Goal: Task Accomplishment & Management: Manage account settings

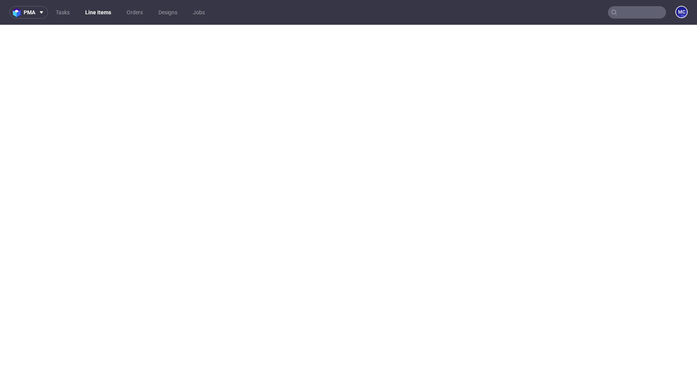
select select "in_progress"
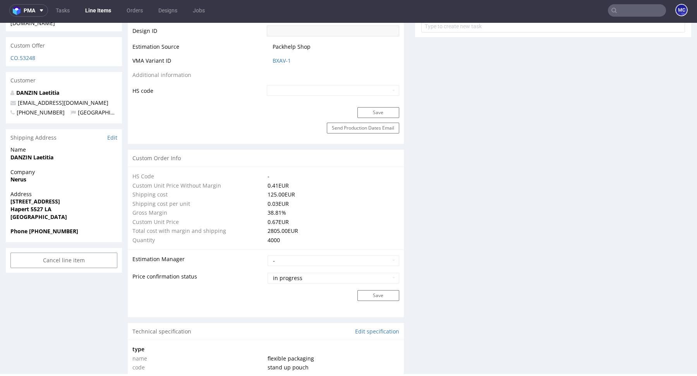
scroll to position [444, 0]
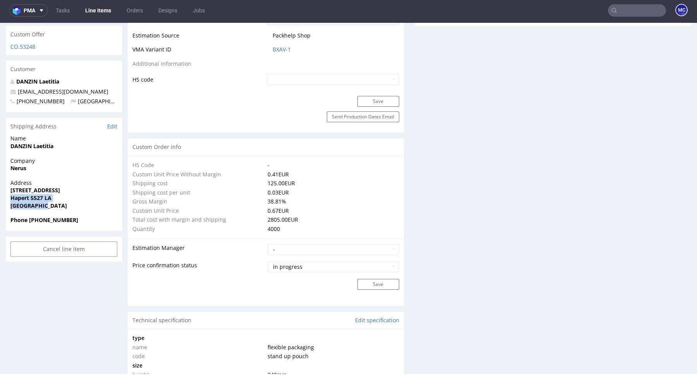
drag, startPoint x: 57, startPoint y: 188, endPoint x: 7, endPoint y: 183, distance: 50.6
click at [7, 183] on div "Address Smaragdweg 31 Hapert 5527 LA Netherlands" at bounding box center [64, 197] width 116 height 37
copy p "Hapert 5527 LA Netherlands"
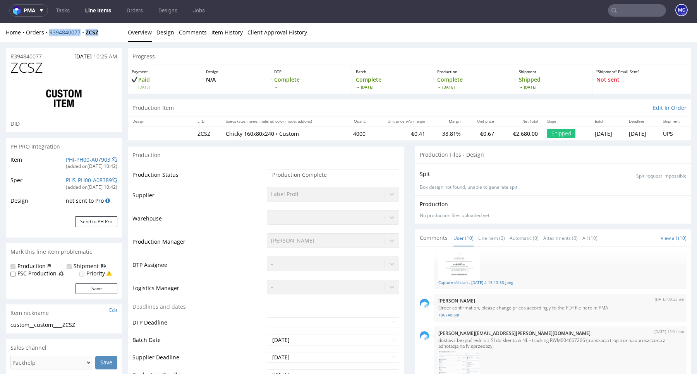
copy div "R394840077 ZCSZ"
drag, startPoint x: 111, startPoint y: 33, endPoint x: 50, endPoint y: 34, distance: 61.2
click at [50, 34] on div "Home Orders R394840077 ZCSZ" at bounding box center [64, 33] width 116 height 8
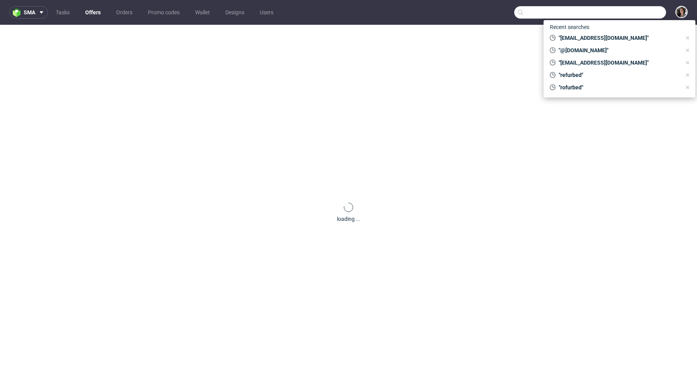
click at [633, 13] on input "text" at bounding box center [590, 12] width 152 height 12
paste input "CBQQ"
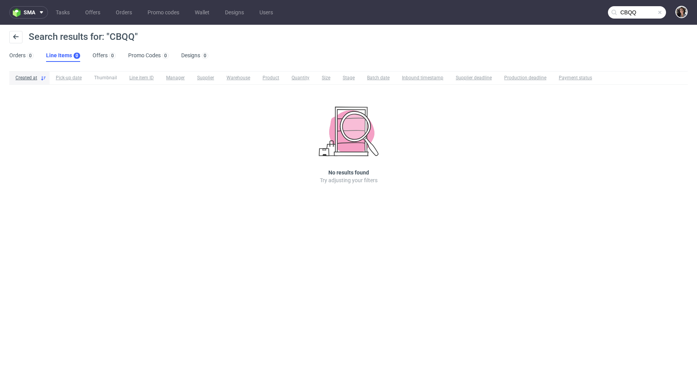
click at [635, 13] on input "CBQQ" at bounding box center [637, 12] width 58 height 12
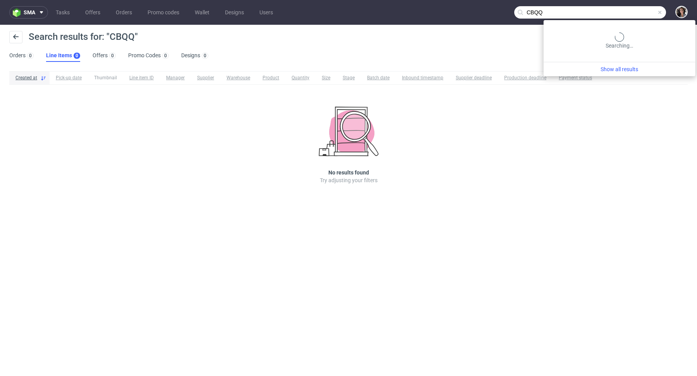
click at [635, 13] on input "CBQQ" at bounding box center [590, 12] width 152 height 12
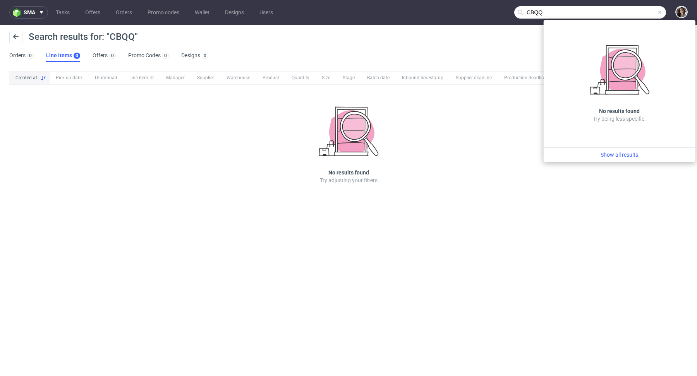
click at [586, 11] on input "CBQQ" at bounding box center [590, 12] width 152 height 12
paste input "laetitia@dogchef.be"
type input "laetitia@dogchef.be"
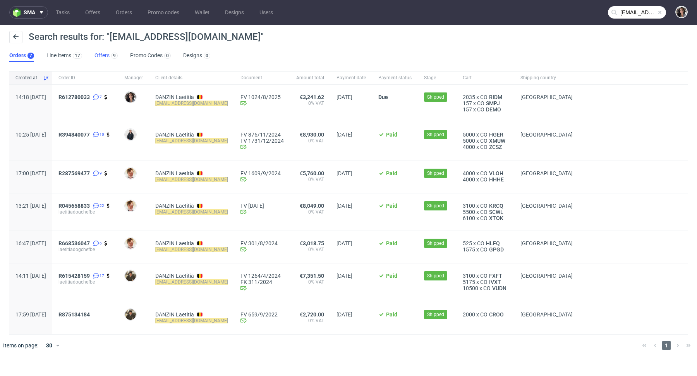
click at [100, 54] on link "Offers 9" at bounding box center [105, 56] width 23 height 12
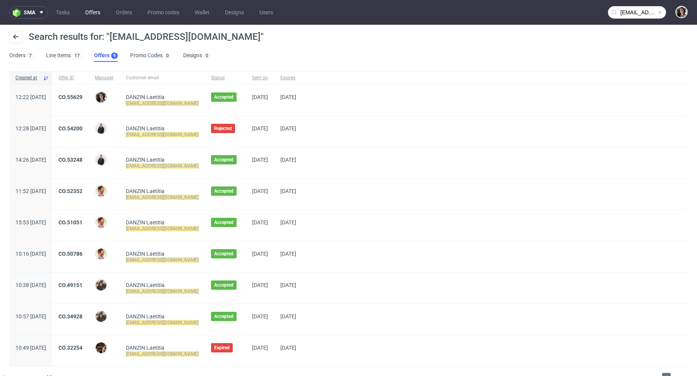
click at [90, 13] on link "Offers" at bounding box center [93, 12] width 24 height 12
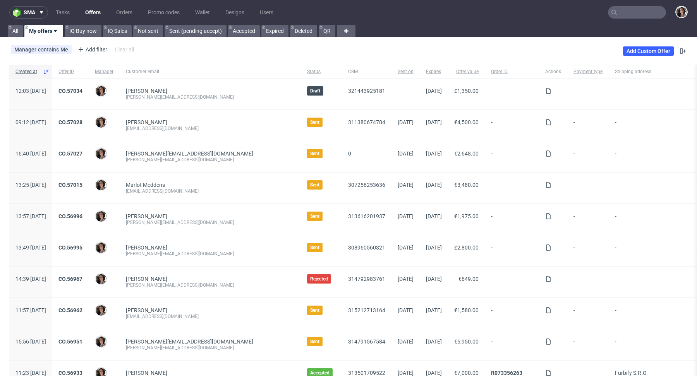
click at [652, 44] on div "Manager contains Me Add filter Hide filters Clear all Add Custom Offer" at bounding box center [348, 51] width 697 height 22
click at [650, 52] on link "Add Custom Offer" at bounding box center [648, 50] width 51 height 9
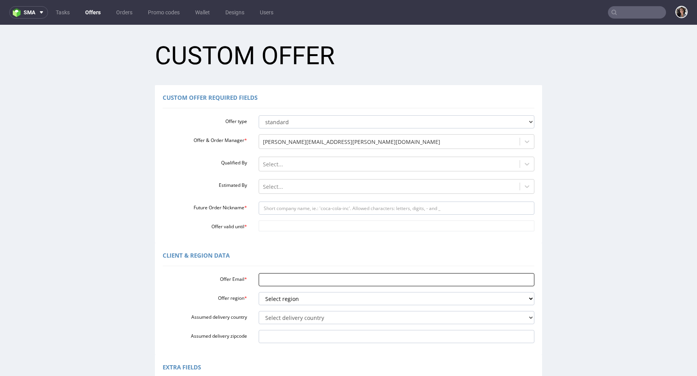
click at [274, 274] on input "Offer Email *" at bounding box center [397, 279] width 276 height 13
paste input "[EMAIL_ADDRESS][DOMAIN_NAME]"
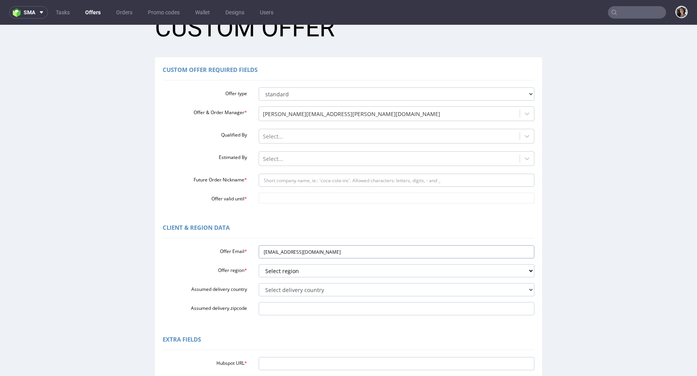
scroll to position [45, 0]
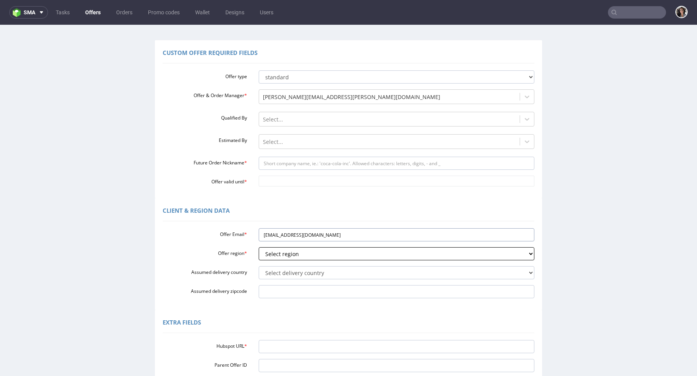
type input "[EMAIL_ADDRESS][DOMAIN_NAME]"
click at [294, 255] on select "Select region eu gb de pl fr it es" at bounding box center [397, 253] width 276 height 13
select select "eu"
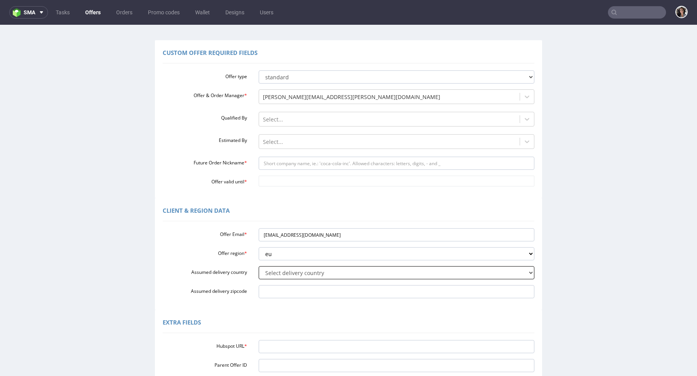
click at [270, 273] on select "Select delivery country [GEOGRAPHIC_DATA] [GEOGRAPHIC_DATA] [GEOGRAPHIC_DATA] […" at bounding box center [397, 272] width 276 height 13
select select "166"
click at [280, 297] on input "Assumed delivery zipcode" at bounding box center [397, 291] width 276 height 13
paste input "Hapert 5527 LA"
type input "Hapert 5527 LA"
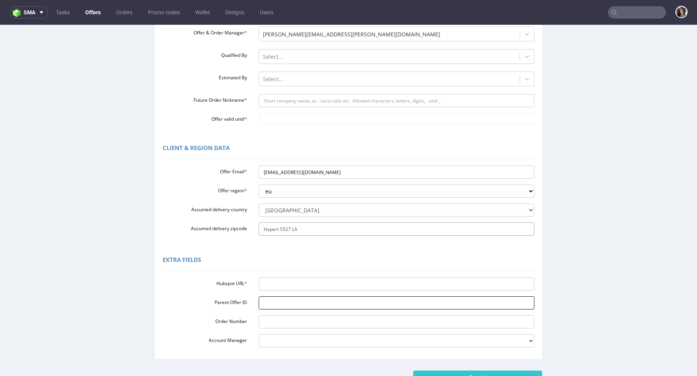
scroll to position [125, 0]
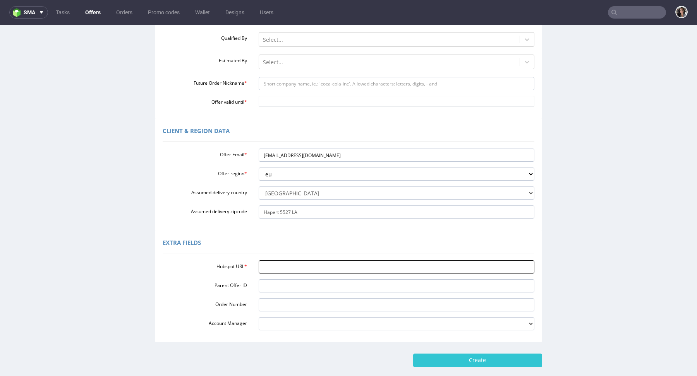
click at [260, 269] on input "Hubspot URL *" at bounding box center [397, 267] width 276 height 13
paste input "https://app-eu1.hubspot.com/contacts/25600958/record/0-3/321446142172/"
type input "https://app-eu1.hubspot.com/contacts/25600958/record/0-3/321446142172/"
click at [277, 82] on input "Future Order Nickname *" at bounding box center [397, 83] width 276 height 13
paste input "stand_up_pouch"
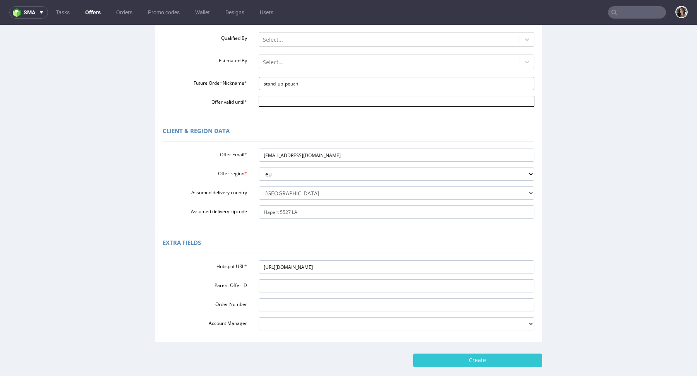
type input "stand_up_pouch"
click at [273, 101] on input "Offer valid until *" at bounding box center [397, 101] width 276 height 11
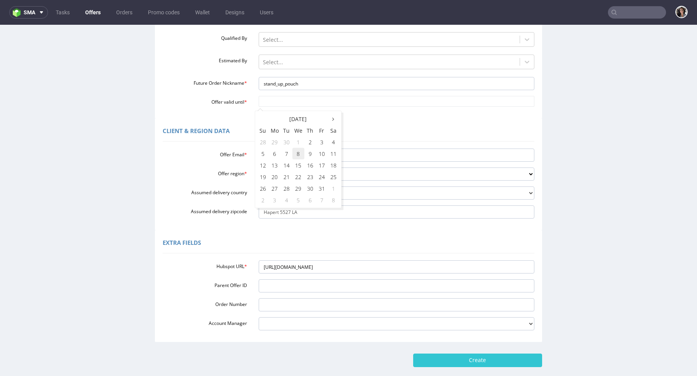
click at [301, 152] on td "8" at bounding box center [298, 154] width 12 height 12
type input "2025-10-08"
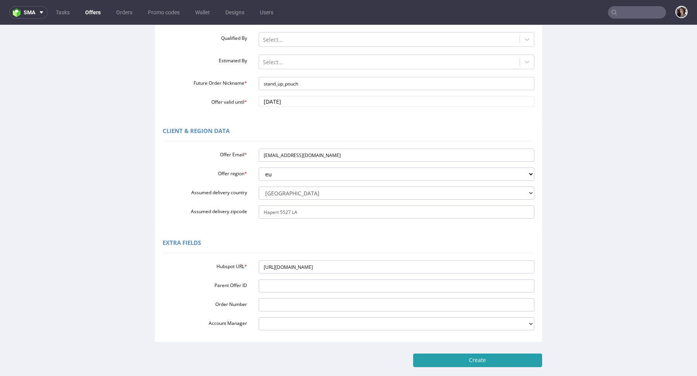
click at [458, 359] on input "Create" at bounding box center [477, 360] width 129 height 13
type input "Please wait..."
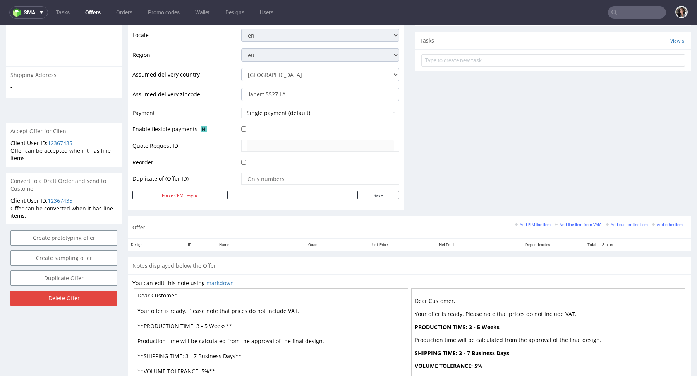
scroll to position [268, 0]
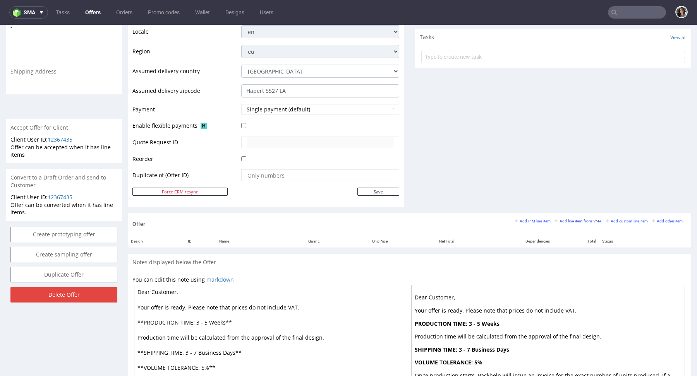
click at [576, 220] on small "Add line item from VMA" at bounding box center [577, 221] width 47 height 4
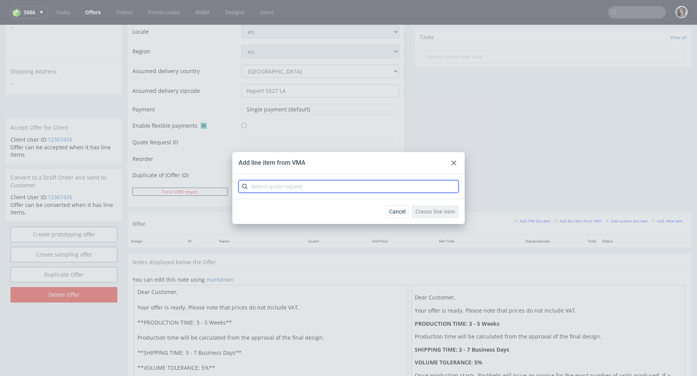
click at [330, 186] on input "text" at bounding box center [349, 186] width 220 height 12
paste input "CBQQ"
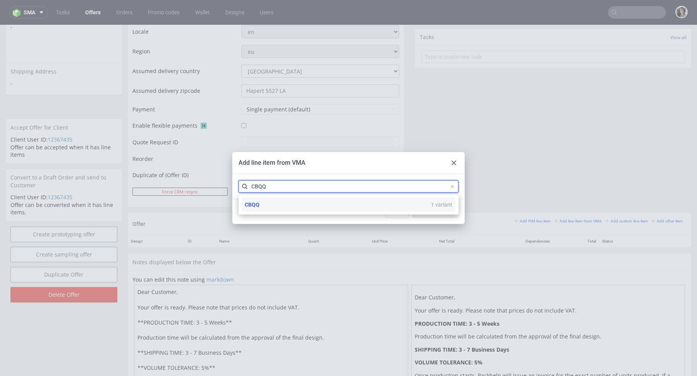
type input "CBQQ"
click at [255, 206] on span "CBQQ" at bounding box center [252, 205] width 15 height 6
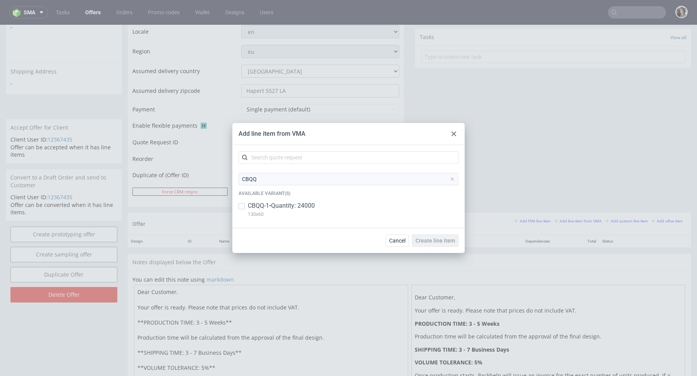
click at [255, 206] on p "CBQQ-1 • Quantity: 24000" at bounding box center [281, 206] width 67 height 9
checkbox input "true"
click at [451, 241] on span "Create line item" at bounding box center [434, 240] width 39 height 5
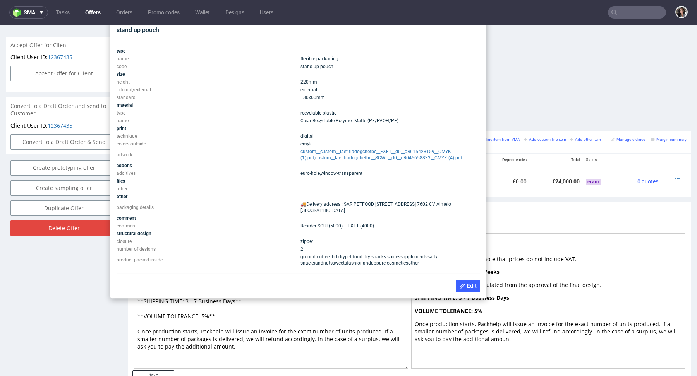
scroll to position [349, 0]
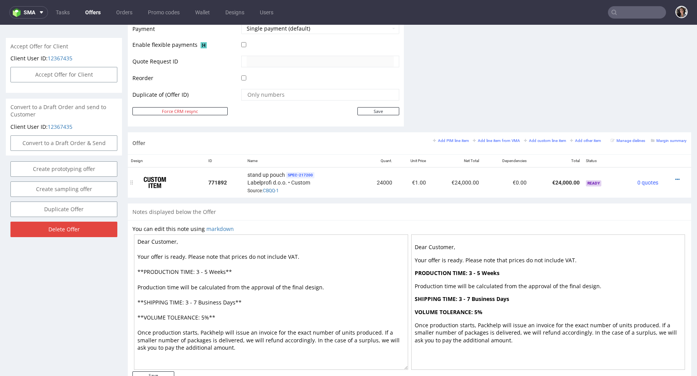
click at [672, 177] on div at bounding box center [673, 180] width 19 height 8
click at [675, 177] on icon at bounding box center [677, 179] width 4 height 5
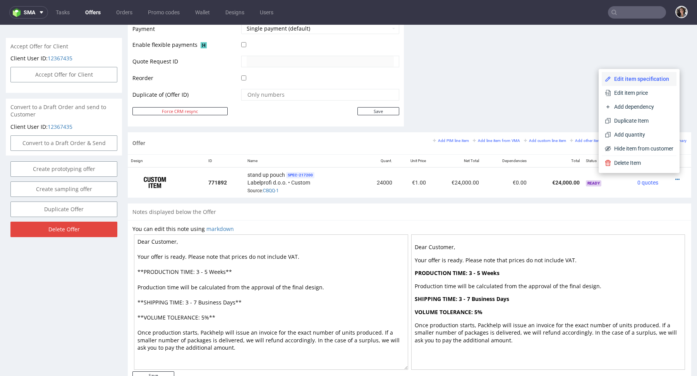
click at [628, 77] on span "Edit item specification" at bounding box center [642, 79] width 62 height 8
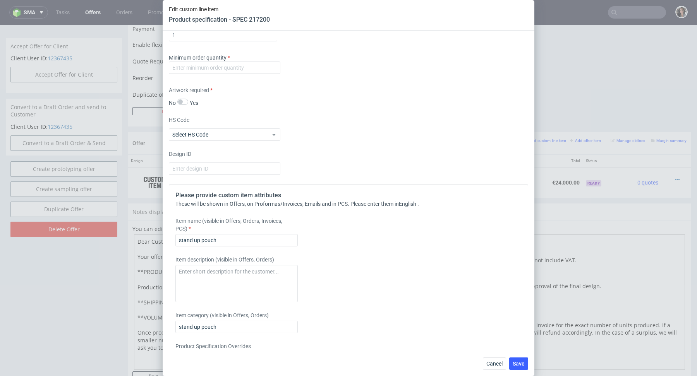
scroll to position [1010, 0]
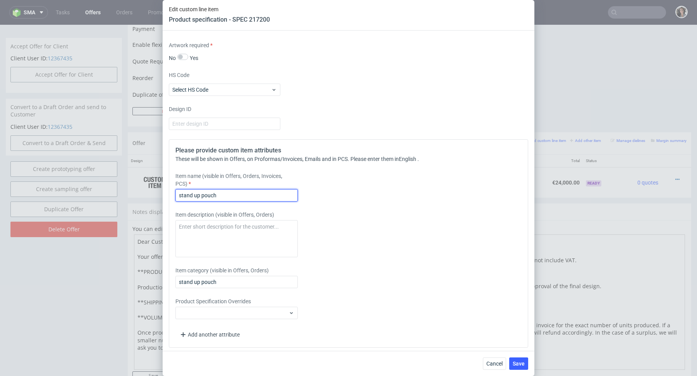
click at [258, 189] on input "stand up pouch" at bounding box center [236, 195] width 122 height 12
click at [261, 195] on input "stand up pouch" at bounding box center [236, 195] width 122 height 12
click at [242, 194] on input "stand up pouch - soft touch" at bounding box center [236, 195] width 122 height 12
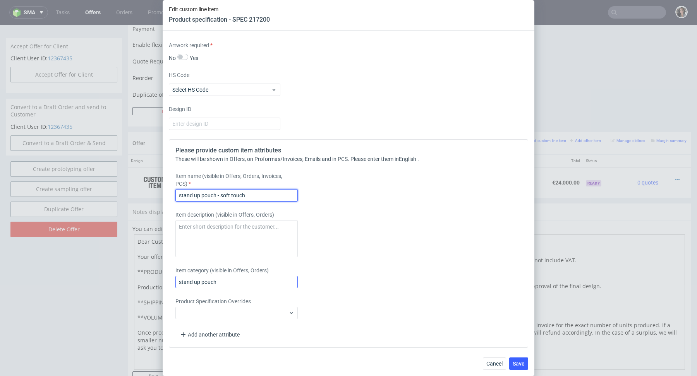
type input "stand up pouch - soft touch"
click at [225, 280] on input "stand up pouch" at bounding box center [236, 282] width 122 height 12
paste input "- soft touch"
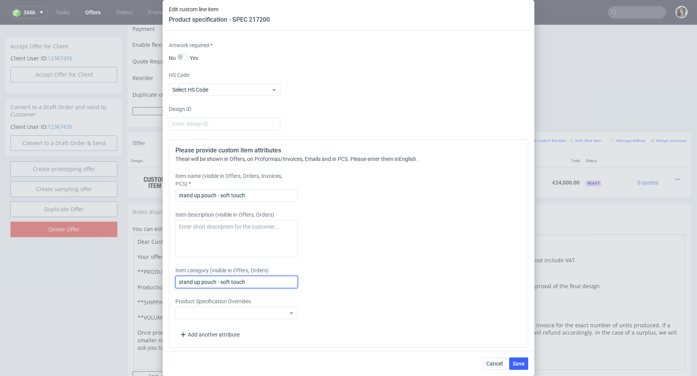
scroll to position [832, 0]
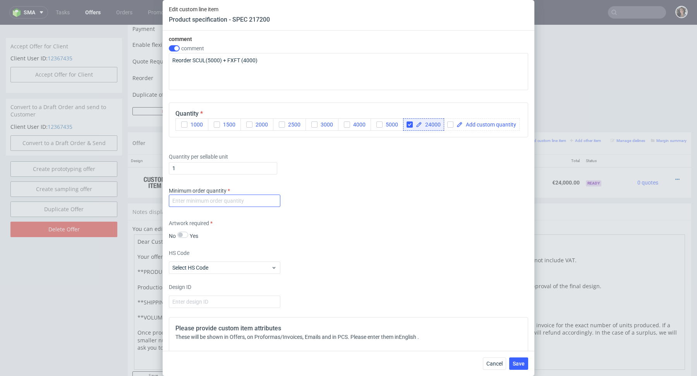
type input "stand up pouch - soft touch"
click at [244, 202] on input "number" at bounding box center [225, 201] width 112 height 12
type input "1"
click at [432, 190] on div "Minimum order quantity 1" at bounding box center [348, 198] width 359 height 23
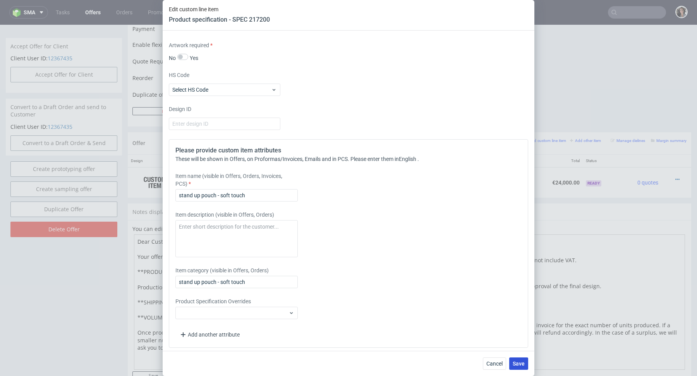
click at [515, 368] on button "Save" at bounding box center [518, 364] width 19 height 12
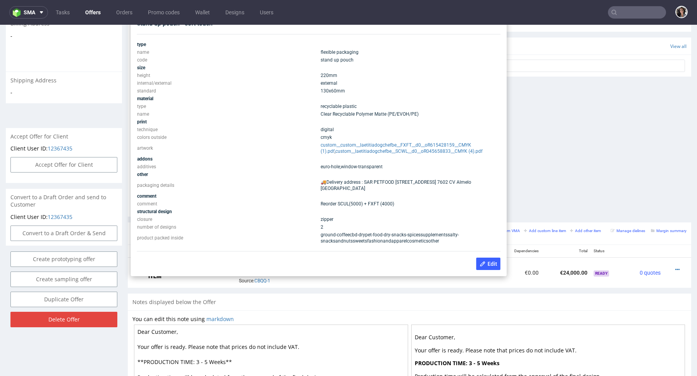
scroll to position [252, 0]
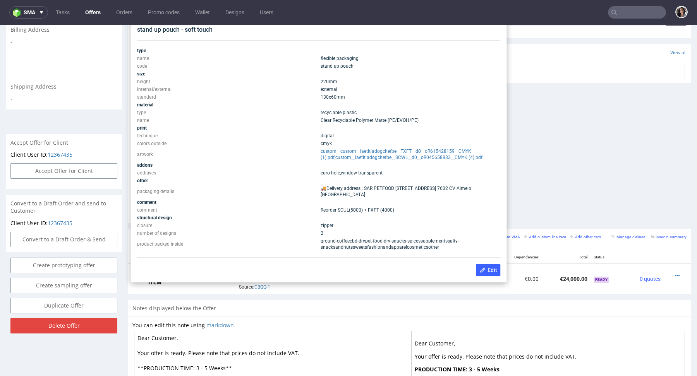
drag, startPoint x: 349, startPoint y: 105, endPoint x: 306, endPoint y: 105, distance: 43.0
click at [306, 101] on tr "standard 130x60 mm" at bounding box center [319, 97] width 364 height 8
copy tr "130x60 mm"
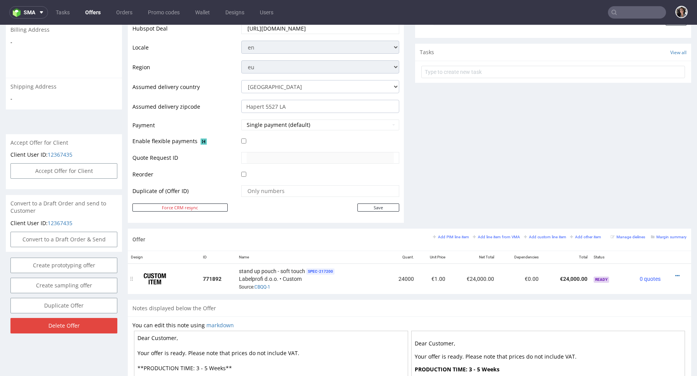
click at [667, 273] on div at bounding box center [675, 276] width 17 height 8
click at [675, 273] on icon at bounding box center [677, 275] width 4 height 5
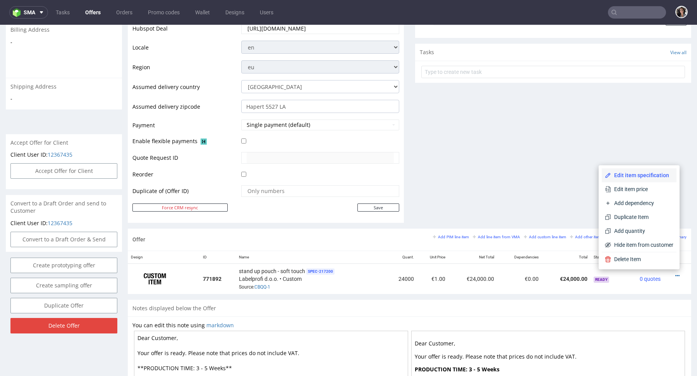
click at [628, 177] on span "Edit item specification" at bounding box center [642, 176] width 62 height 8
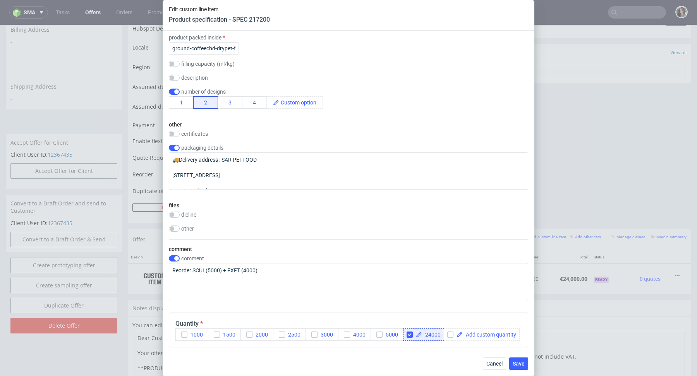
scroll to position [1010, 0]
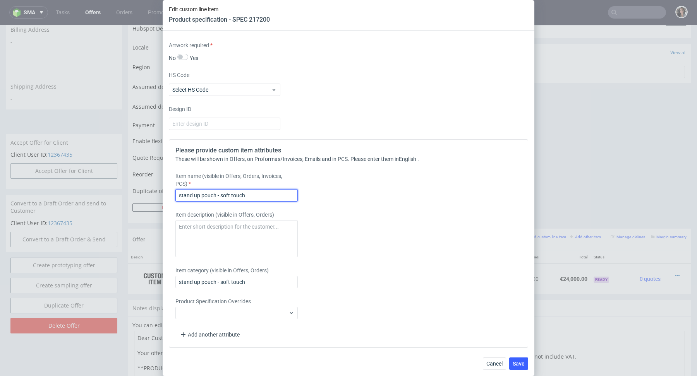
click at [264, 192] on input "stand up pouch - soft touch" at bounding box center [236, 195] width 122 height 12
paste input "130x60 mm"
click at [254, 193] on input "stand up pouch - soft touch. 130x60 x 220 mm" at bounding box center [236, 195] width 122 height 12
click at [267, 195] on input "stand up pouch - soft touch. 130x60 x 220 mm" at bounding box center [236, 195] width 122 height 12
click at [180, 195] on input "stand up pouch - soft touch. 130x60x220 mm" at bounding box center [236, 195] width 122 height 12
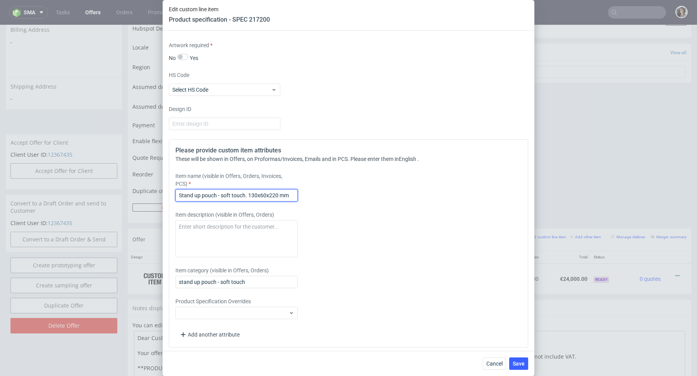
click at [260, 193] on input "Stand up pouch - soft touch. 130x60x220 mm" at bounding box center [236, 195] width 122 height 12
type input "Stand up pouch - soft touch. 130x60x220 mm"
click at [251, 280] on input "stand up pouch - soft touch" at bounding box center [236, 282] width 122 height 12
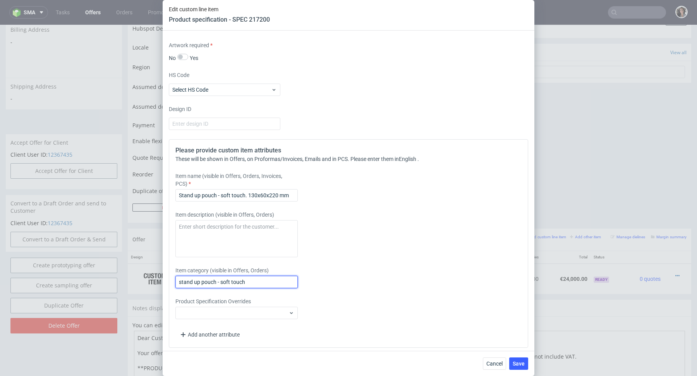
click at [251, 280] on input "stand up pouch - soft touch" at bounding box center [236, 282] width 122 height 12
paste input "Stand up pouch - soft touch. 130x60x220 mm"
type input "Stand up pouch - soft touch. 130x60x220 mm"
click at [294, 195] on input "Stand up pouch - soft touch. 130x60x220 mm" at bounding box center [236, 195] width 122 height 12
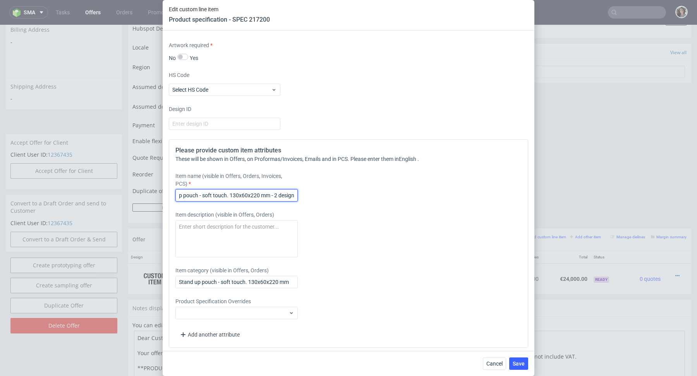
scroll to position [0, 20]
click at [283, 196] on input "Stand up pouch - soft touch. 130x60x220 mm - 2 design" at bounding box center [236, 195] width 122 height 12
type input "Stand up pouch - soft touch. 130x60x220 mm - 2 design"
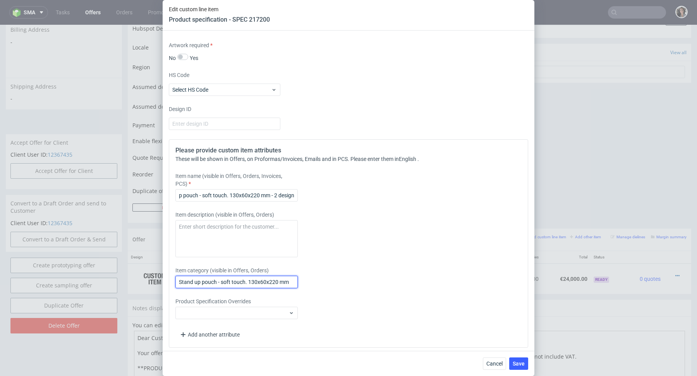
scroll to position [0, 0]
click at [255, 282] on input "Stand up pouch - soft touch. 130x60x220 mm" at bounding box center [236, 282] width 122 height 12
paste input "- 2 design"
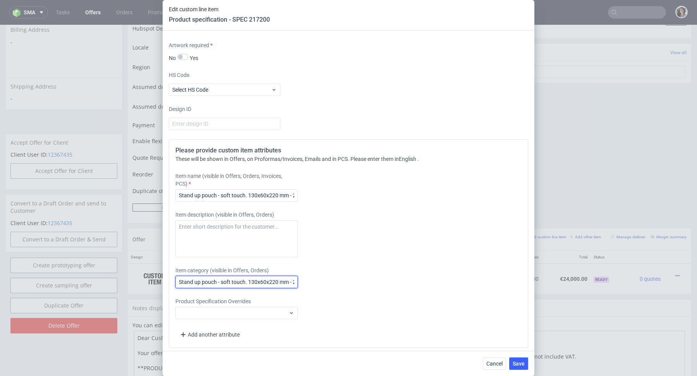
scroll to position [0, 20]
type input "Stand up pouch - soft touch. 130x60x220 mm - 2 design"
click at [519, 367] on button "Save" at bounding box center [518, 364] width 19 height 12
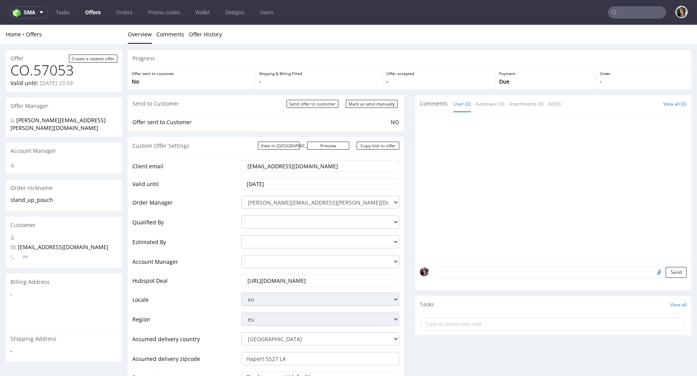
scroll to position [304, 0]
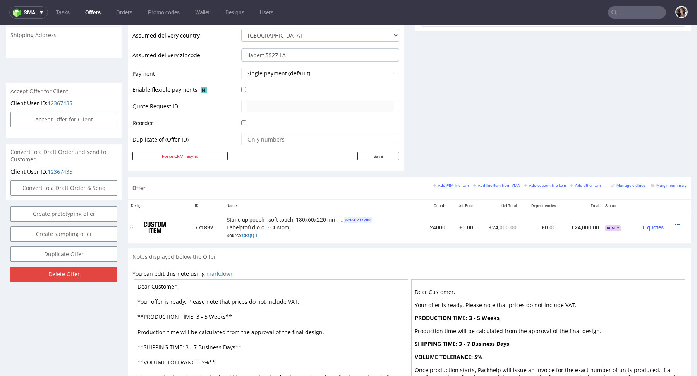
click at [675, 223] on icon at bounding box center [677, 224] width 4 height 5
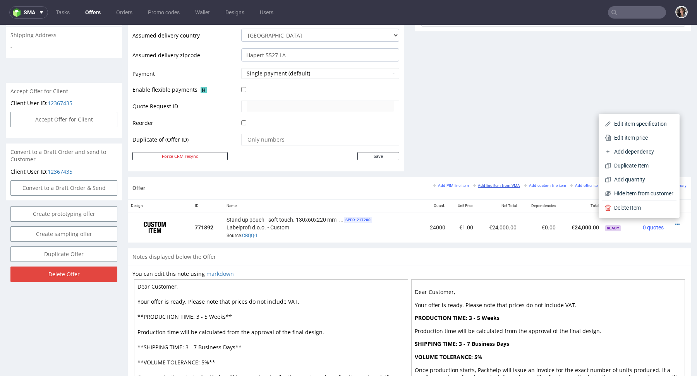
click at [498, 184] on small "Add line item from VMA" at bounding box center [496, 186] width 47 height 4
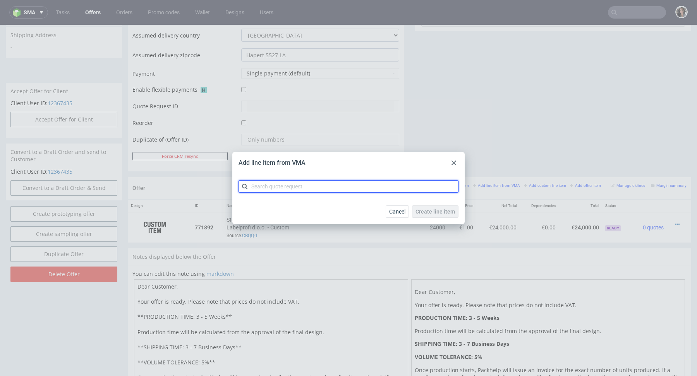
click at [370, 180] on input "text" at bounding box center [349, 186] width 220 height 12
paste input "CBQP"
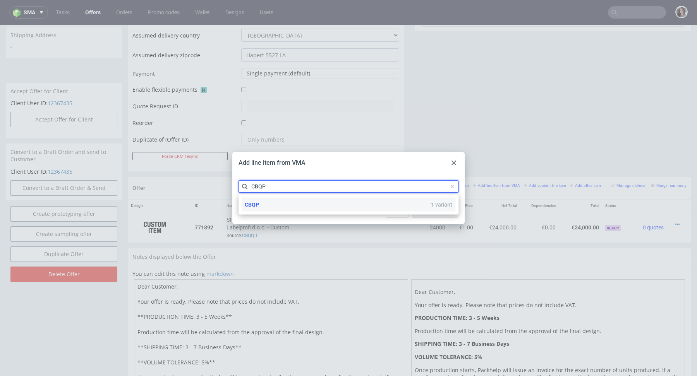
type input "CBQP"
click at [264, 204] on div "CBQP 1 variant" at bounding box center [349, 205] width 214 height 14
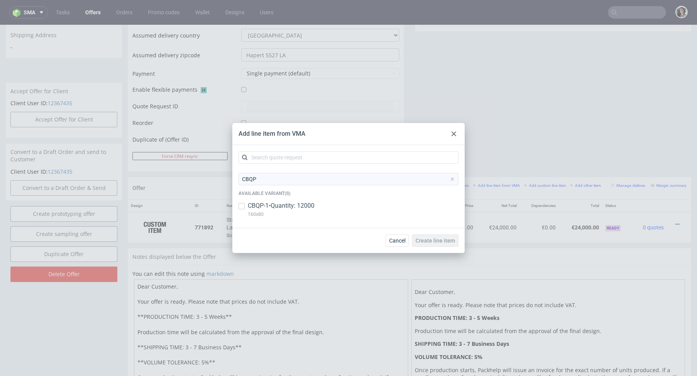
click at [264, 204] on p "CBQP-1 • Quantity: 12000" at bounding box center [281, 206] width 67 height 9
copy p "160x80"
drag, startPoint x: 278, startPoint y: 213, endPoint x: 244, endPoint y: 218, distance: 34.0
click at [244, 218] on div "CBQP-1 • Quantity: 12000 160x80" at bounding box center [349, 212] width 220 height 20
click at [240, 209] on input "checkbox" at bounding box center [242, 206] width 6 height 6
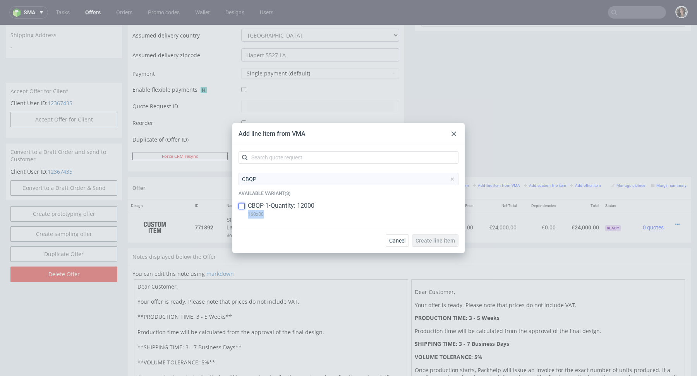
checkbox input "true"
click at [430, 238] on span "Create line item" at bounding box center [434, 240] width 39 height 5
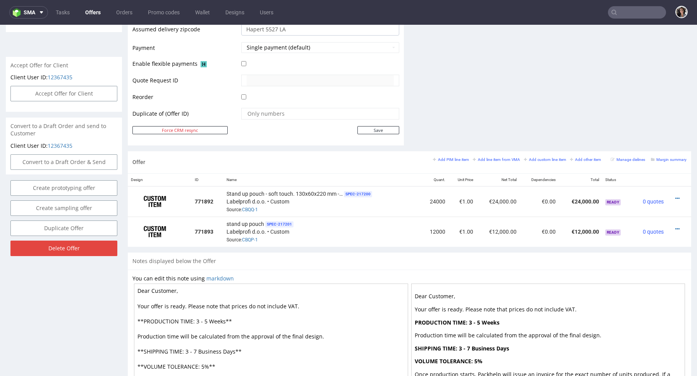
scroll to position [323, 0]
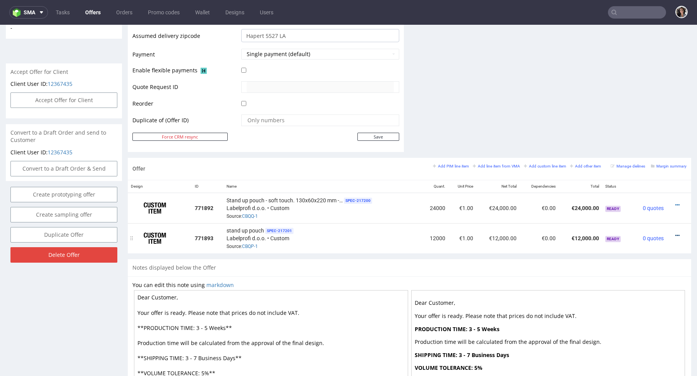
click at [671, 233] on div at bounding box center [677, 236] width 14 height 8
click at [675, 233] on icon at bounding box center [677, 235] width 4 height 5
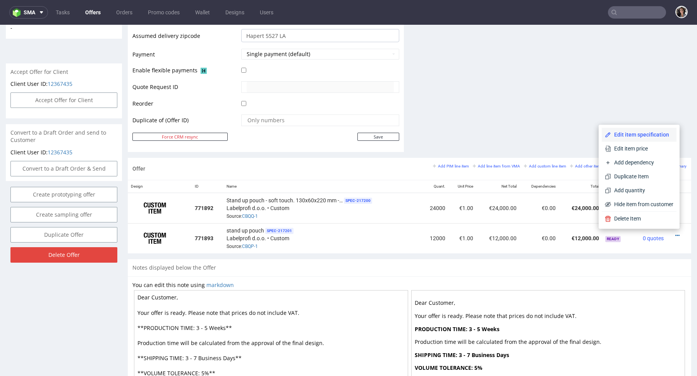
click at [634, 137] on span "Edit item specification" at bounding box center [642, 135] width 62 height 8
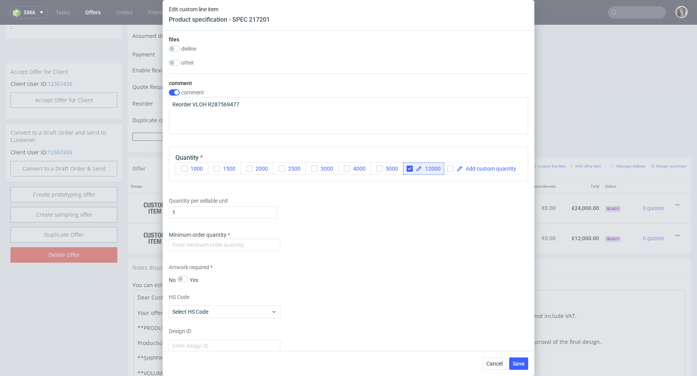
scroll to position [752, 0]
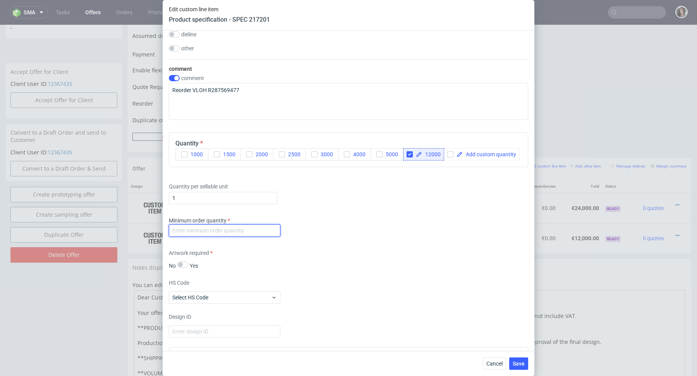
click at [237, 234] on input "number" at bounding box center [225, 231] width 112 height 12
type input "1"
click at [366, 281] on div "HS Code Select HS Code" at bounding box center [348, 291] width 359 height 25
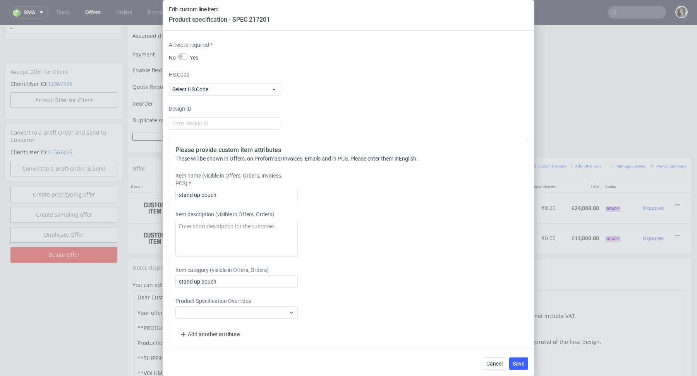
click at [236, 185] on div "Item name (visible in Offers, Orders, Invoices, PCS) stand up pouch" at bounding box center [303, 186] width 257 height 29
click at [233, 194] on input "stand up pouch" at bounding box center [236, 195] width 122 height 12
click at [181, 192] on input "stand up pouch" at bounding box center [236, 195] width 122 height 12
click at [233, 195] on input "Stand up pouch" at bounding box center [236, 195] width 122 height 12
paste input "160x80"
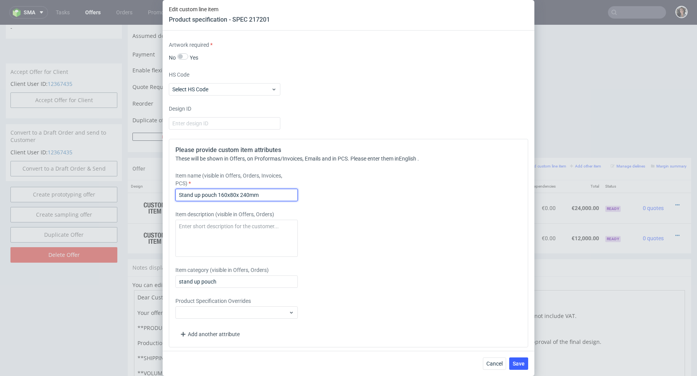
click at [245, 193] on input "Stand up pouch 160x80x 240mm" at bounding box center [236, 195] width 122 height 12
click at [275, 193] on input "Stand up pouch 160x80x 240mm" at bounding box center [236, 195] width 122 height 12
click at [280, 196] on input "Stand up pouch 160x80x 240mm -1 design" at bounding box center [236, 195] width 122 height 12
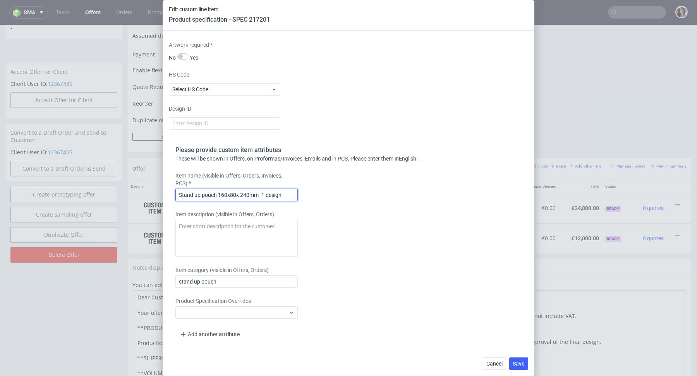
click at [280, 196] on input "Stand up pouch 160x80x 240mm -1 design" at bounding box center [236, 195] width 122 height 12
type input "Stand up pouch 160x80x 240mm -1 design"
click at [247, 283] on input "stand up pouch" at bounding box center [236, 282] width 122 height 12
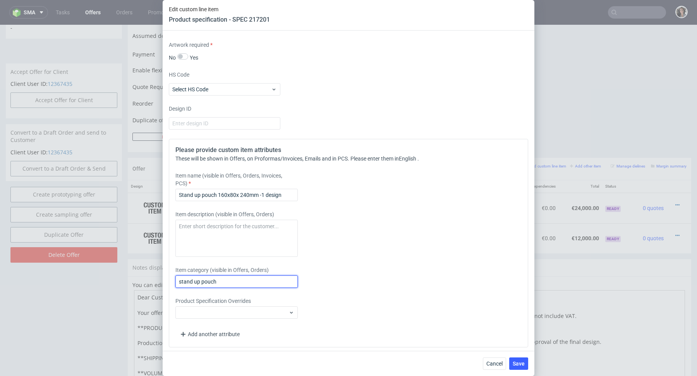
click at [247, 283] on input "stand up pouch" at bounding box center [236, 282] width 122 height 12
paste input "Stand up pouch 160x80x 240mm -1 design"
type input "Stand up pouch 160x80x 240mm -1 design"
click at [518, 366] on span "Save" at bounding box center [519, 363] width 12 height 5
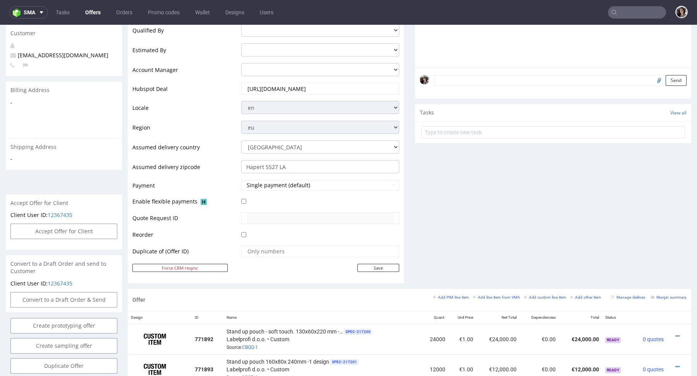
scroll to position [379, 0]
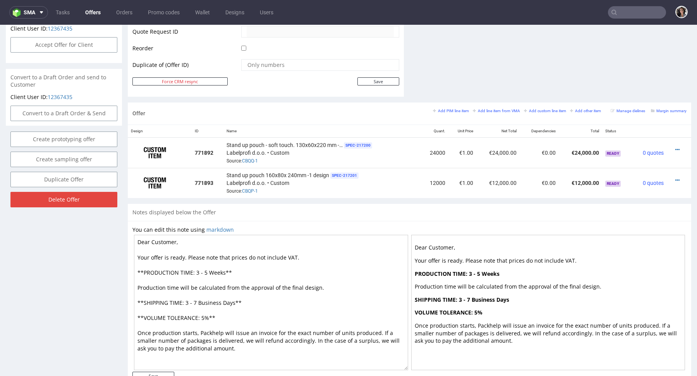
drag, startPoint x: 234, startPoint y: 300, endPoint x: 199, endPoint y: 300, distance: 35.6
click at [199, 300] on textarea "Dear Customer, Your offer is ready. Please note that prices do not include VAT.…" at bounding box center [271, 303] width 274 height 136
drag, startPoint x: 225, startPoint y: 271, endPoint x: 195, endPoint y: 271, distance: 29.8
click at [195, 271] on textarea "Dear Customer, Your offer is ready. Please note that prices do not include VAT.…" at bounding box center [271, 303] width 274 height 136
paste textarea "Business Days"
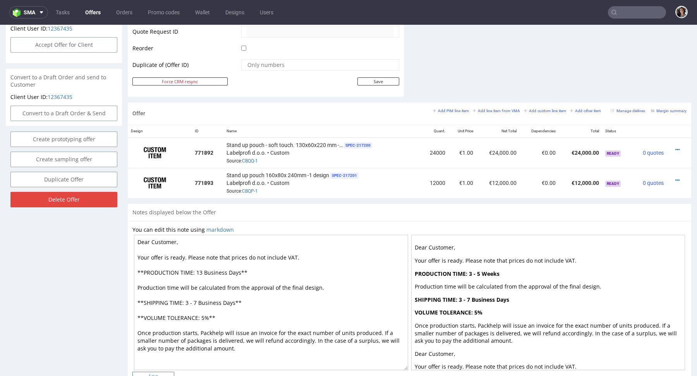
type textarea "Dear Customer, Your offer is ready. Please note that prices do not include VAT.…"
click at [156, 376] on input "Save" at bounding box center [153, 376] width 42 height 8
type input "In progress..."
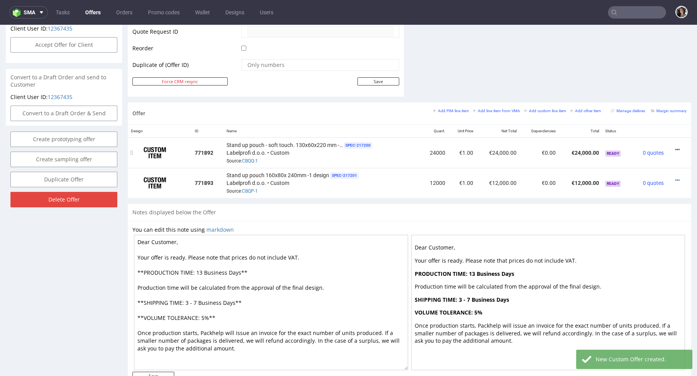
click at [675, 147] on icon at bounding box center [677, 149] width 4 height 5
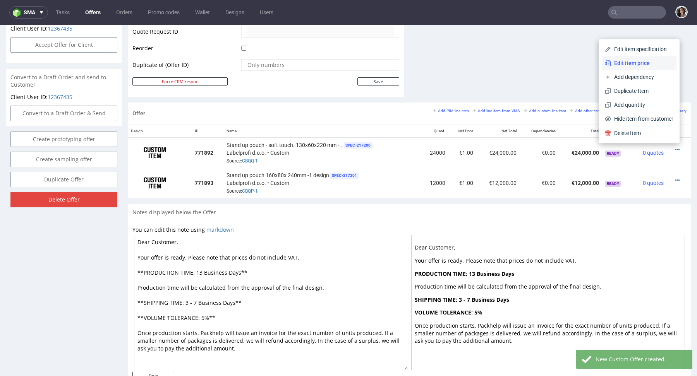
click at [624, 62] on span "Edit item price" at bounding box center [642, 63] width 62 height 8
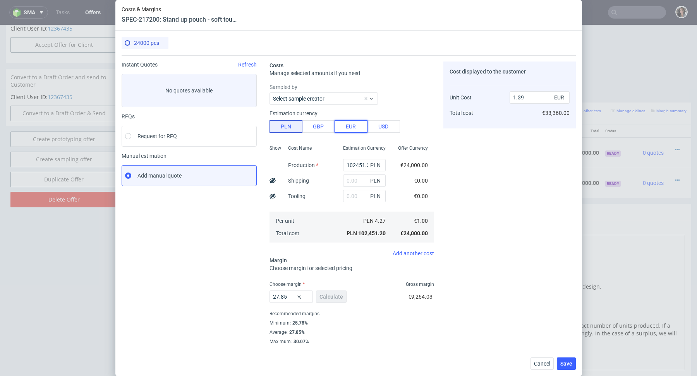
click at [349, 122] on button "EUR" at bounding box center [351, 126] width 33 height 12
type input "5.92"
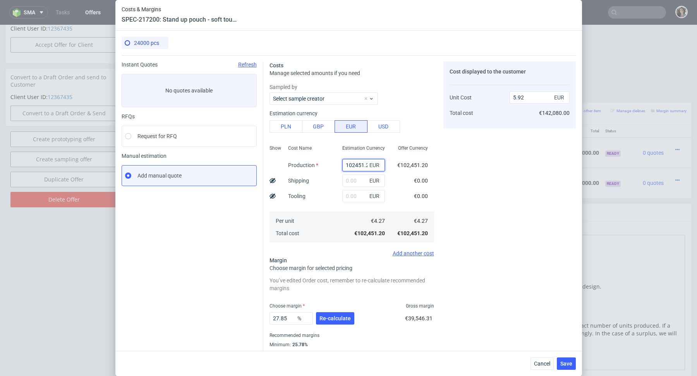
click at [355, 166] on input "102451.2" at bounding box center [363, 165] width 43 height 12
paste input "7550"
type input "7550"
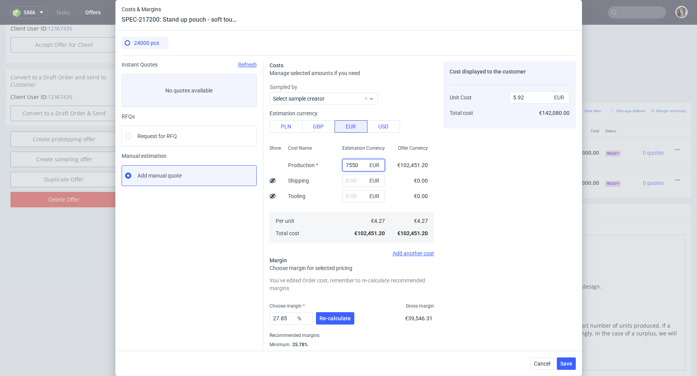
type input "0.44"
type input "7550"
click at [335, 323] on button "Re-calculate" at bounding box center [335, 318] width 38 height 12
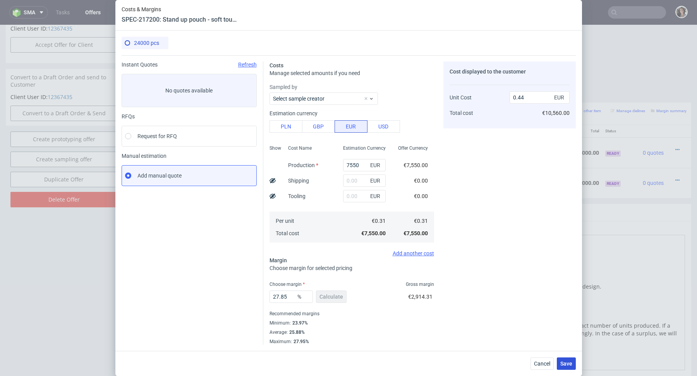
click at [568, 364] on span "Save" at bounding box center [566, 363] width 12 height 5
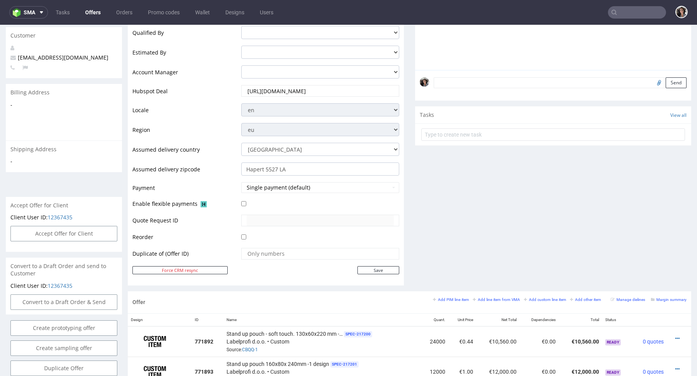
scroll to position [269, 0]
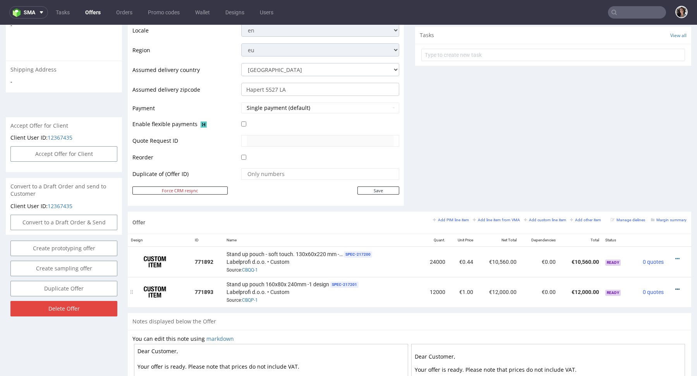
click at [675, 287] on icon at bounding box center [677, 289] width 4 height 5
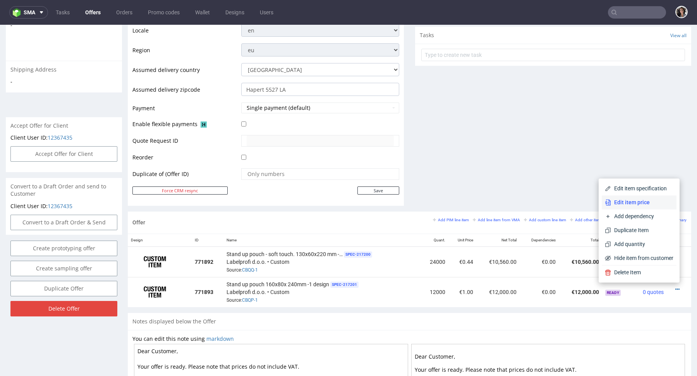
click at [627, 200] on span "Edit item price" at bounding box center [642, 203] width 62 height 8
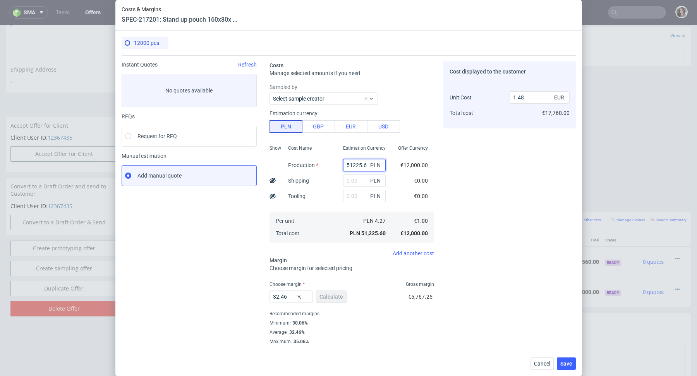
click at [362, 163] on input "51225.6" at bounding box center [364, 165] width 43 height 12
paste input "4022"
type input "4022"
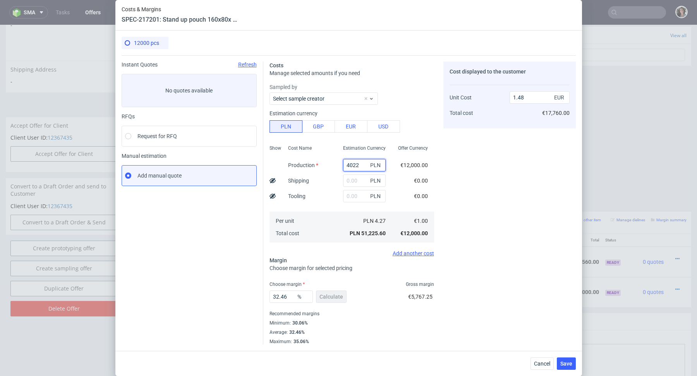
type input "0.12"
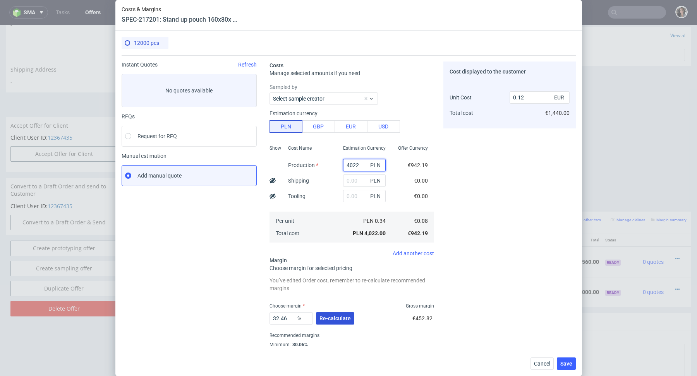
type input "4022"
click at [333, 319] on span "Re-calculate" at bounding box center [334, 318] width 31 height 5
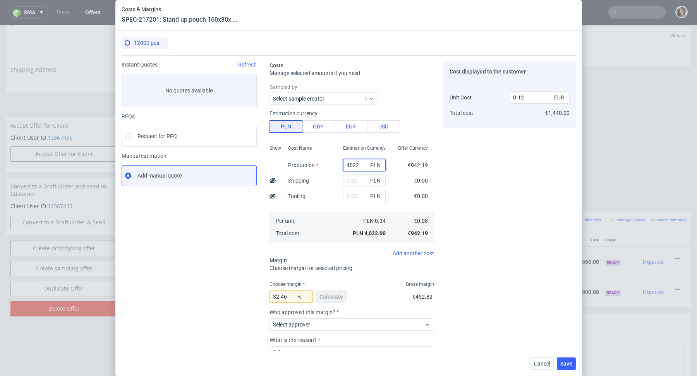
click at [349, 170] on input "4022" at bounding box center [364, 165] width 43 height 12
click at [352, 127] on button "EUR" at bounding box center [351, 126] width 33 height 12
type input "0.5"
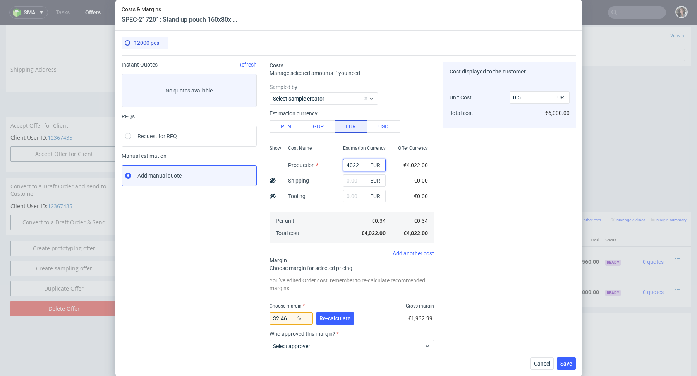
click at [352, 165] on input "4022" at bounding box center [364, 165] width 43 height 12
paste input ".340"
type input "4.34"
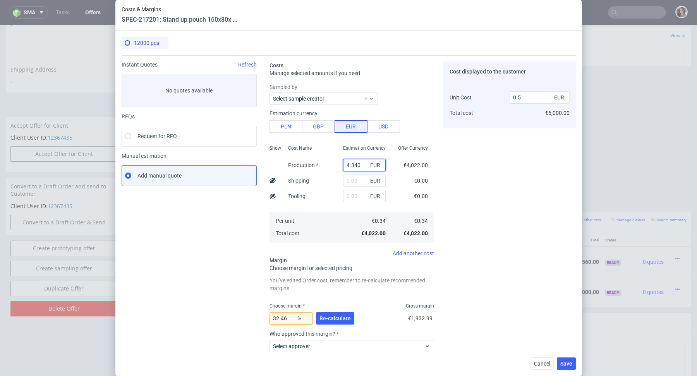
type input "0"
click at [338, 232] on div "€4.34" at bounding box center [364, 233] width 55 height 12
click at [359, 165] on input "4.34" at bounding box center [364, 165] width 43 height 12
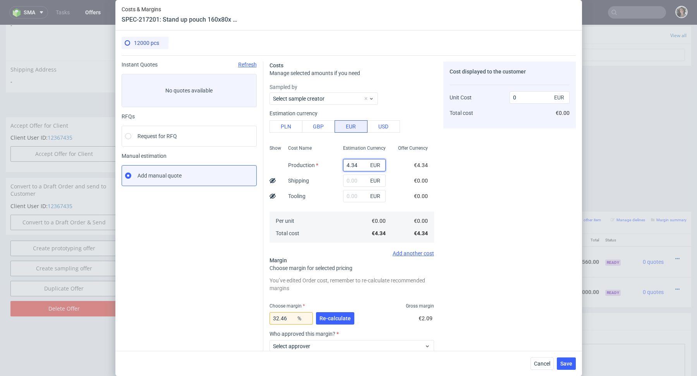
paste input "0"
click at [352, 164] on input "4.340" at bounding box center [364, 165] width 43 height 12
type input "4340"
type input "0.54"
type input "4340"
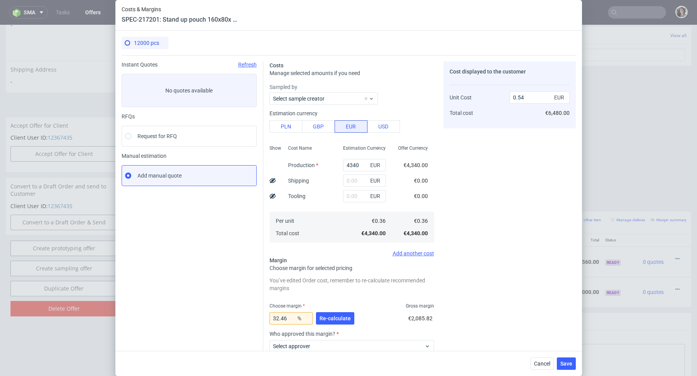
click at [356, 208] on div "Estimation Currency 4340 EUR EUR EUR €0.36 €4,340.00" at bounding box center [364, 193] width 55 height 102
click at [329, 316] on span "Re-calculate" at bounding box center [334, 318] width 31 height 5
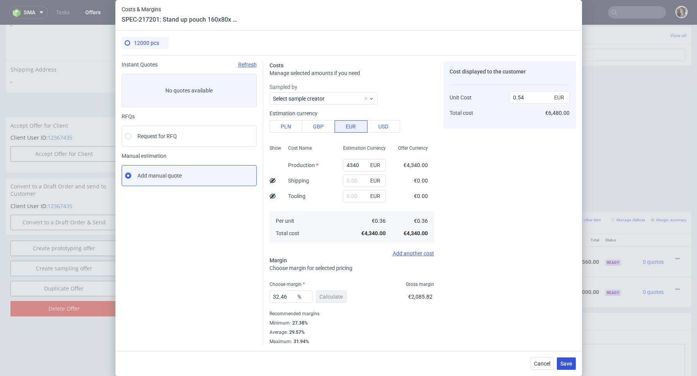
click at [570, 362] on span "Save" at bounding box center [566, 363] width 12 height 5
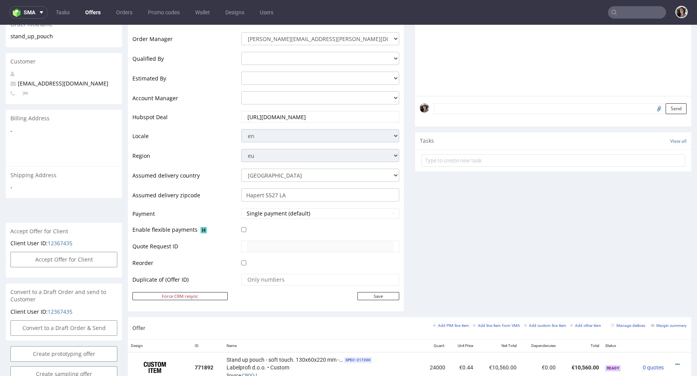
scroll to position [320, 0]
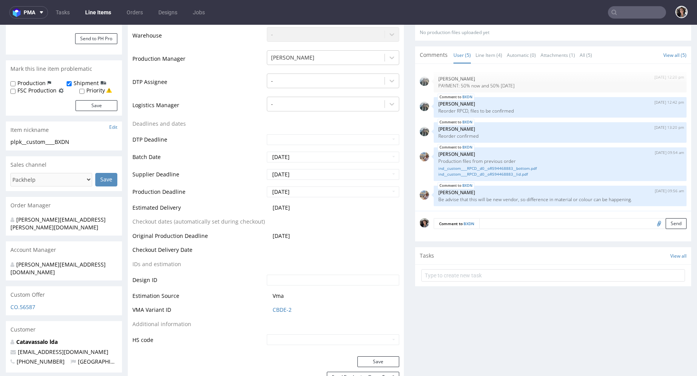
scroll to position [81, 0]
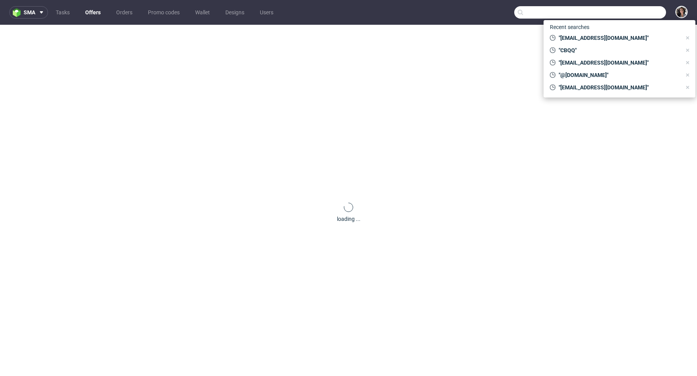
paste input "[PERSON_NAME][EMAIL_ADDRESS][DOMAIN_NAME]"
click at [632, 14] on input "text" at bounding box center [590, 12] width 152 height 12
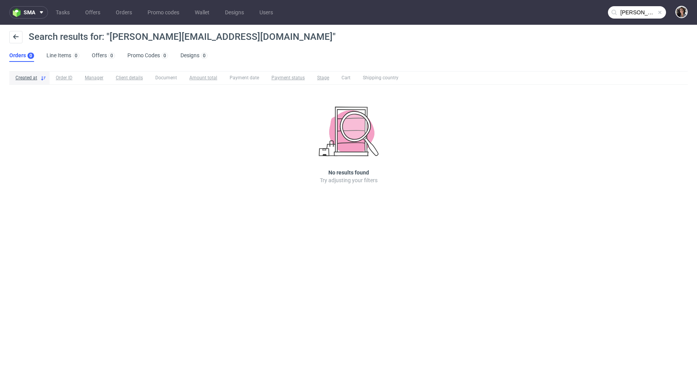
click at [637, 7] on input "[PERSON_NAME][EMAIL_ADDRESS][DOMAIN_NAME]" at bounding box center [637, 12] width 58 height 12
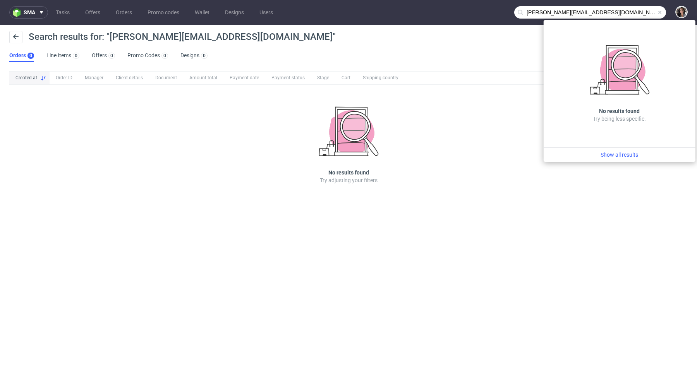
drag, startPoint x: 541, startPoint y: 10, endPoint x: 513, endPoint y: 14, distance: 27.8
click at [513, 14] on nav "sma Tasks Offers Orders Promo codes Wallet Designs Users [PERSON_NAME][EMAIL_AD…" at bounding box center [348, 12] width 697 height 25
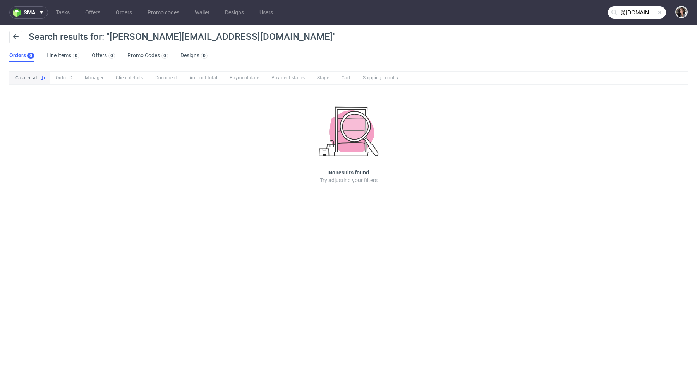
type input "@[DOMAIN_NAME]"
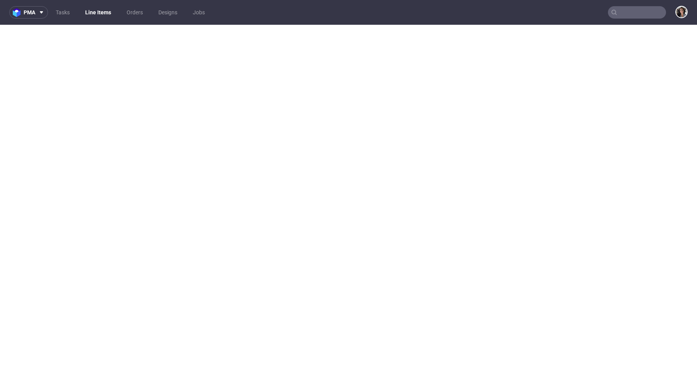
select select "in_progress"
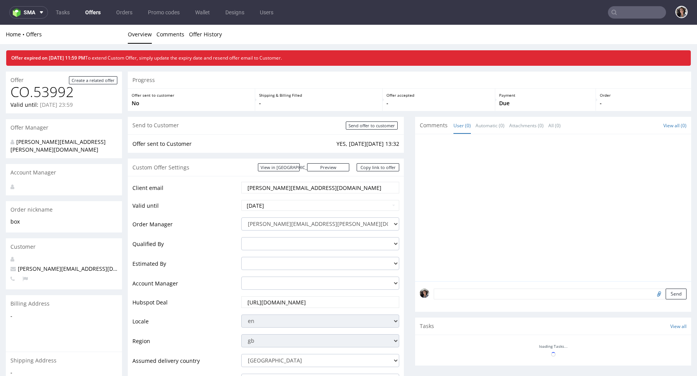
click at [90, 14] on link "Offers" at bounding box center [93, 12] width 25 height 12
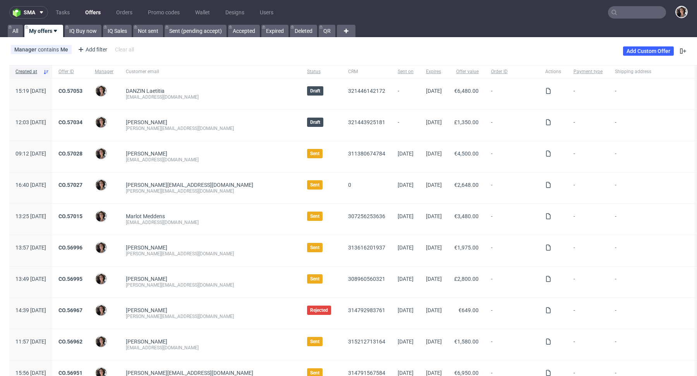
click at [88, 11] on link "Offers" at bounding box center [93, 12] width 25 height 12
click at [631, 53] on link "Add Custom Offer" at bounding box center [648, 50] width 51 height 9
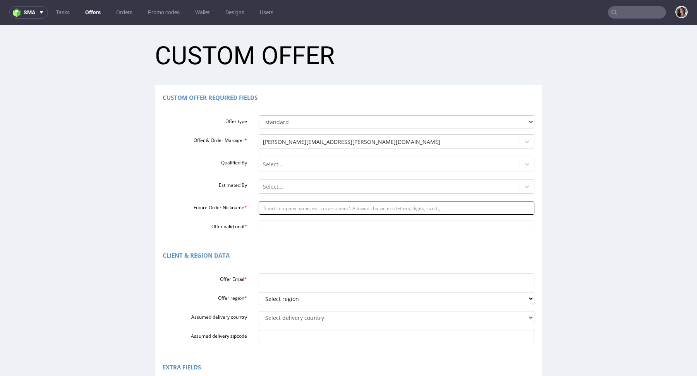
click at [269, 212] on input "Future Order Nickname *" at bounding box center [397, 208] width 276 height 13
type input "laptopbox"
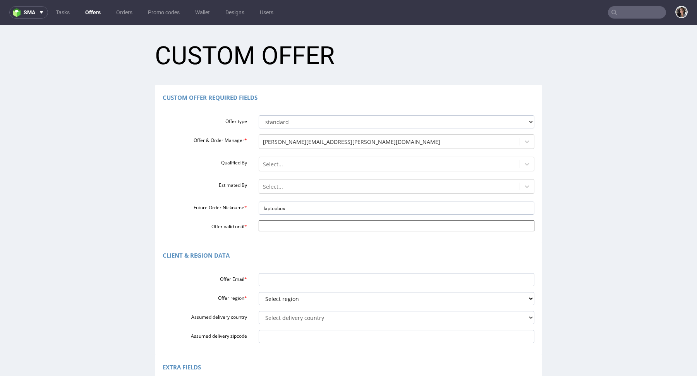
click at [304, 227] on input "Offer valid until *" at bounding box center [397, 226] width 276 height 11
click at [300, 167] on td "8" at bounding box center [298, 169] width 12 height 12
type input "[DATE]"
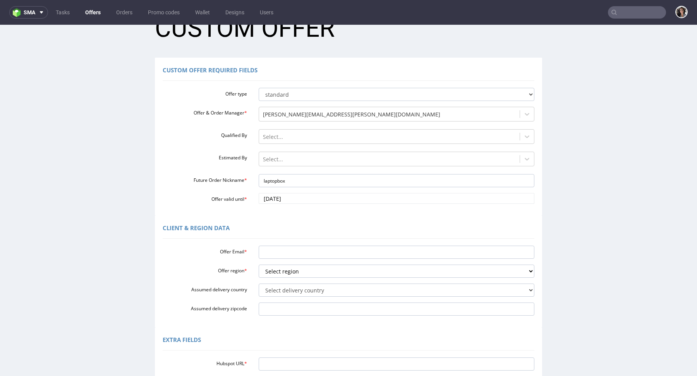
scroll to position [62, 0]
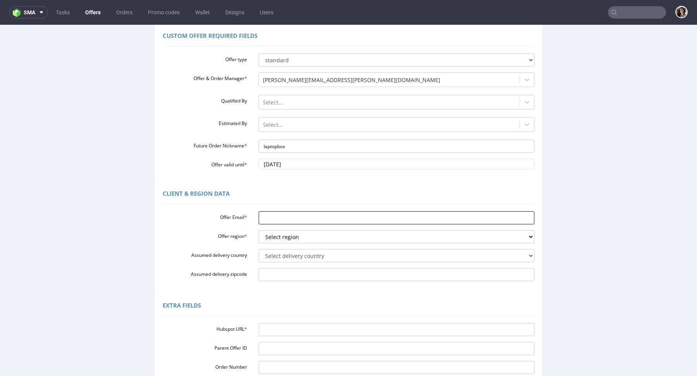
click at [282, 217] on input "Offer Email *" at bounding box center [397, 217] width 276 height 13
paste input "[PERSON_NAME][EMAIL_ADDRESS][DOMAIN_NAME]"
type input "[PERSON_NAME][EMAIL_ADDRESS][DOMAIN_NAME]"
click at [282, 236] on select "Select region eu gb de pl fr it es" at bounding box center [397, 236] width 276 height 13
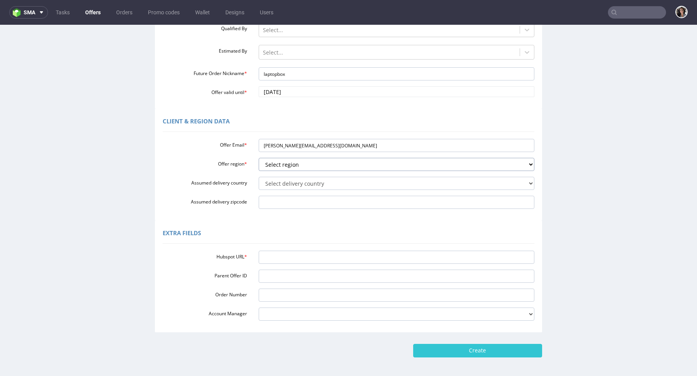
scroll to position [137, 0]
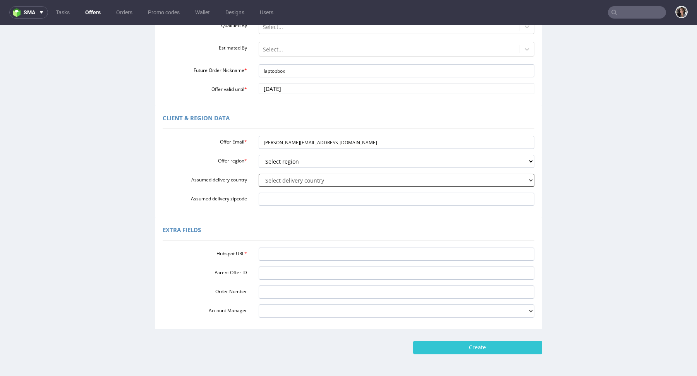
click at [273, 180] on select "Select delivery country Andorra Afghanistan Anguilla Albania Armenia Antarctica…" at bounding box center [397, 180] width 276 height 13
select select "201"
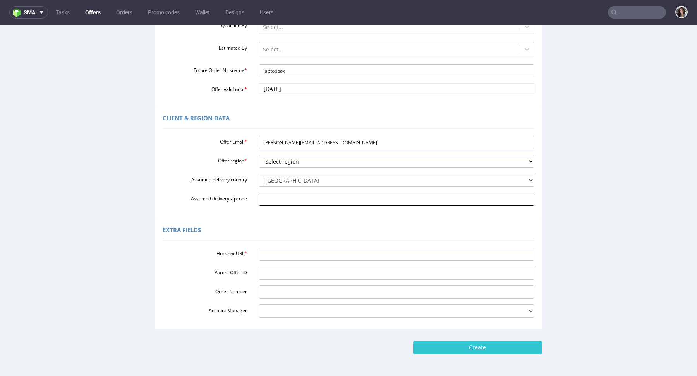
click at [282, 203] on input "Assumed delivery zipcode" at bounding box center [397, 199] width 276 height 13
paste input "Kolárovo 94603"
type input "Kolárovo 94603"
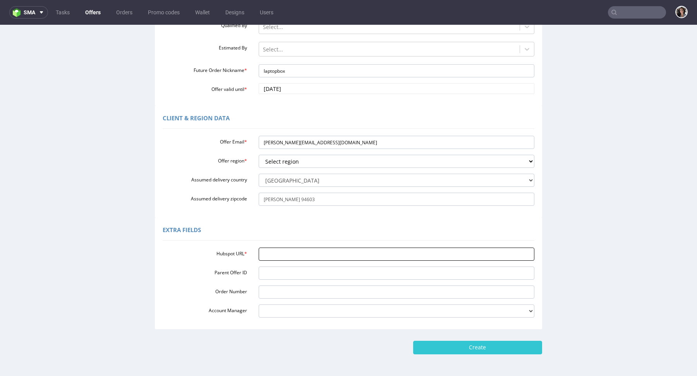
click at [279, 258] on input "Hubspot URL *" at bounding box center [397, 254] width 276 height 13
paste input "https://app-eu1.hubspot.com/contacts/25600958/record/0-3/321446151355"
type input "https://app-eu1.hubspot.com/contacts/25600958/record/0-3/321446151355"
click at [503, 349] on input "Create" at bounding box center [477, 347] width 129 height 13
type input "Please wait..."
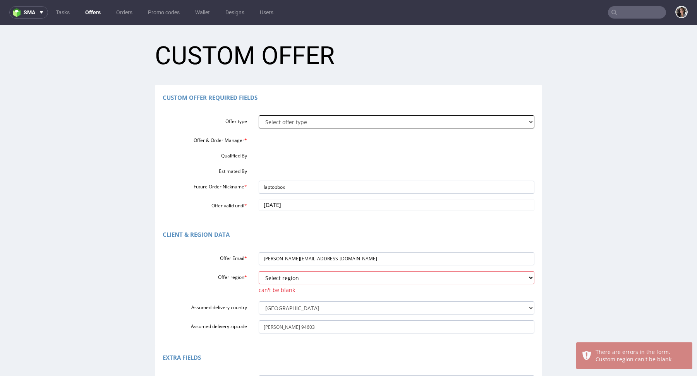
scroll to position [0, 0]
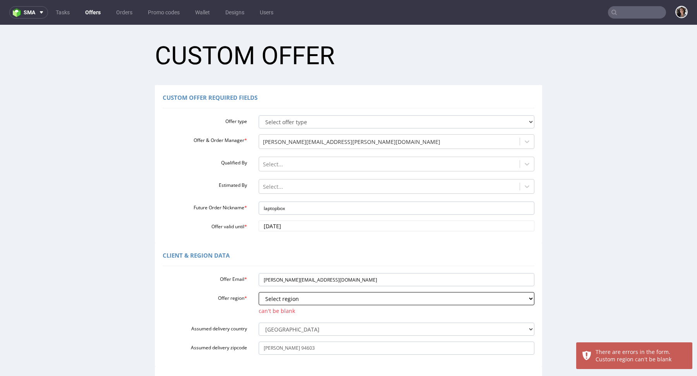
click at [293, 303] on select "Select region eu gb de pl cz fr it es" at bounding box center [397, 298] width 276 height 13
select select "eu"
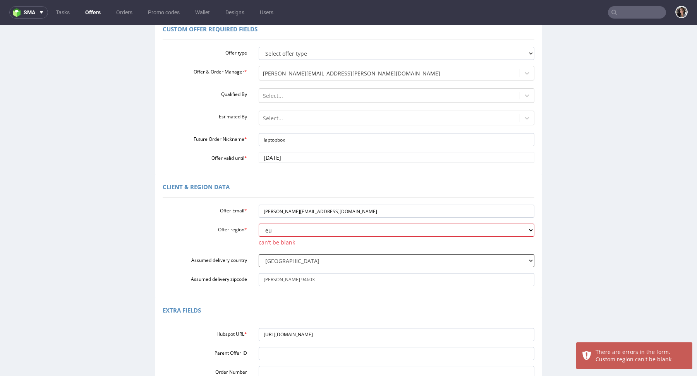
scroll to position [184, 0]
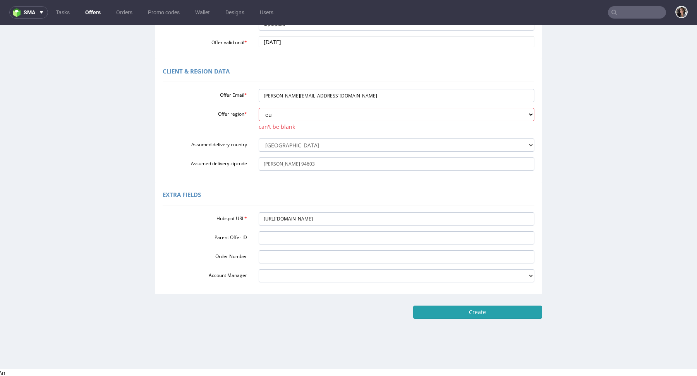
click at [468, 312] on input "Create" at bounding box center [477, 312] width 129 height 13
type input "Please wait..."
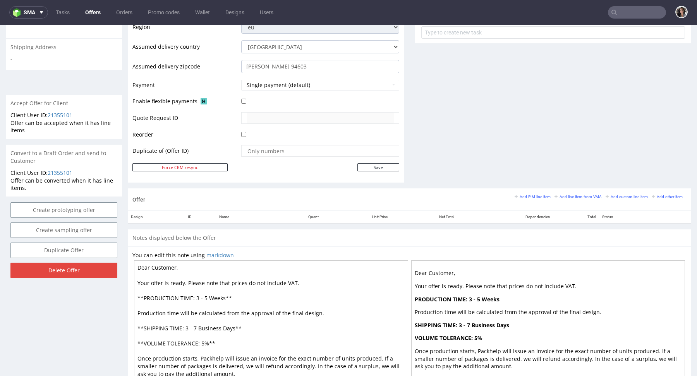
scroll to position [284, 0]
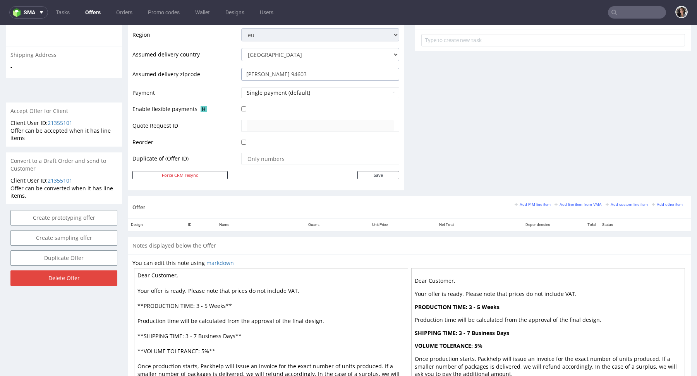
click at [283, 75] on input "[PERSON_NAME] 94603" at bounding box center [320, 74] width 158 height 13
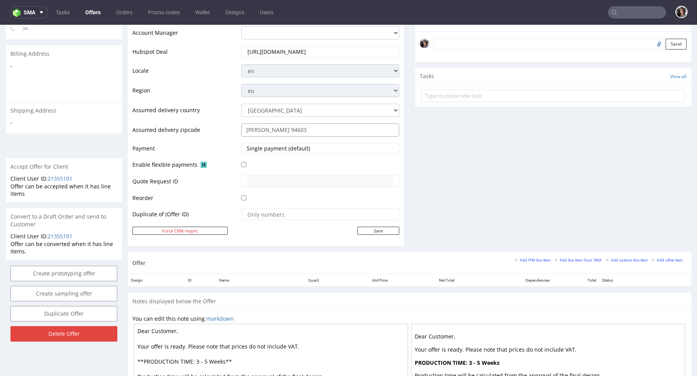
scroll to position [243, 0]
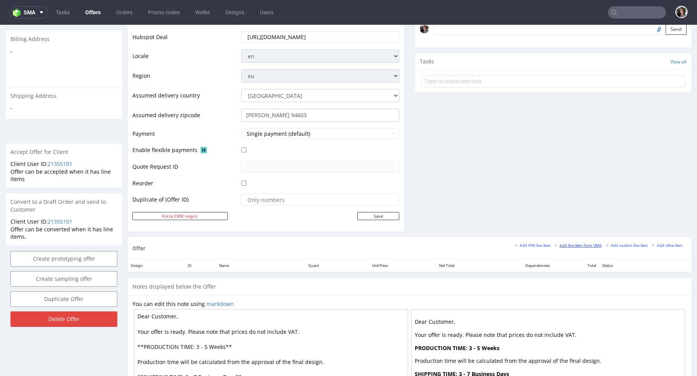
click at [579, 244] on small "Add line item from VMA" at bounding box center [577, 246] width 47 height 4
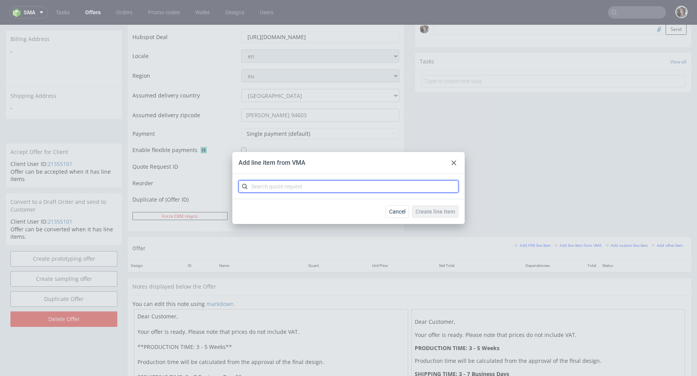
click at [394, 187] on input "text" at bounding box center [349, 186] width 220 height 12
paste input "CBRI"
type input "CBRI"
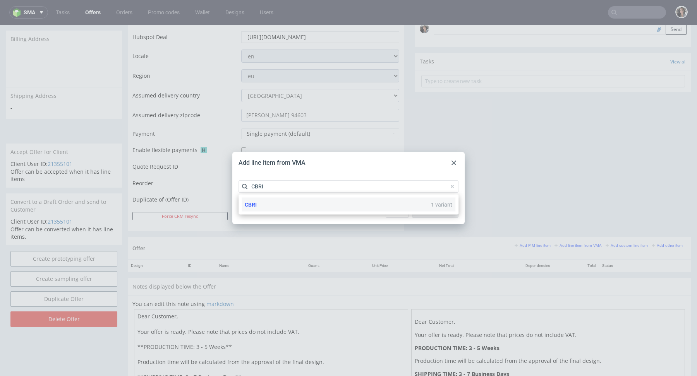
click at [259, 205] on div "CBRI 1 variant" at bounding box center [349, 205] width 214 height 14
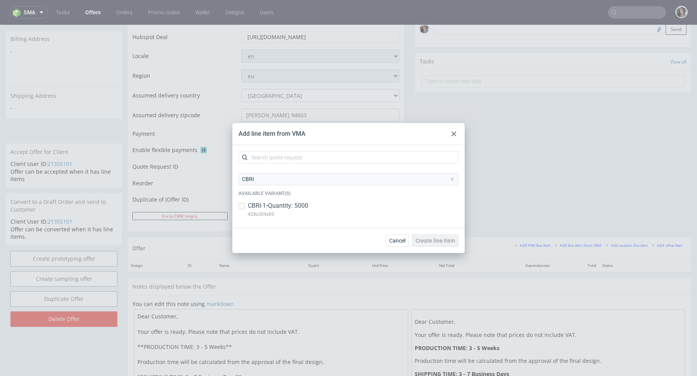
click at [277, 204] on p "CBRI-1 • Quantity: 5000" at bounding box center [278, 206] width 60 height 9
checkbox input "true"
click at [426, 238] on span "Create line item" at bounding box center [434, 240] width 39 height 5
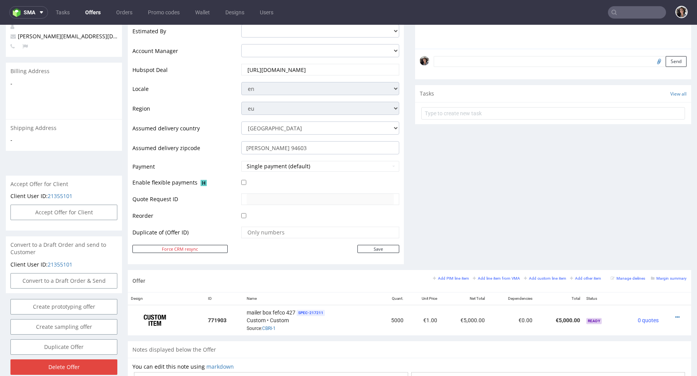
scroll to position [348, 0]
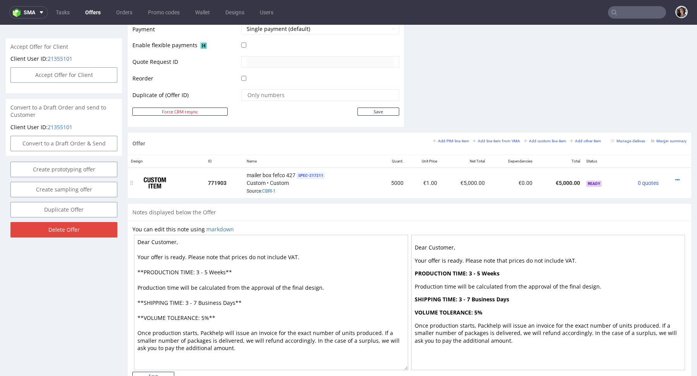
click at [673, 180] on div at bounding box center [674, 180] width 19 height 8
click at [675, 177] on icon at bounding box center [677, 179] width 4 height 5
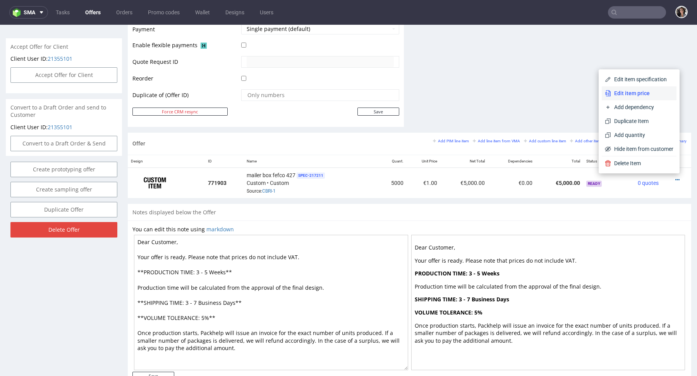
click at [626, 89] on li "Edit item price" at bounding box center [639, 93] width 75 height 14
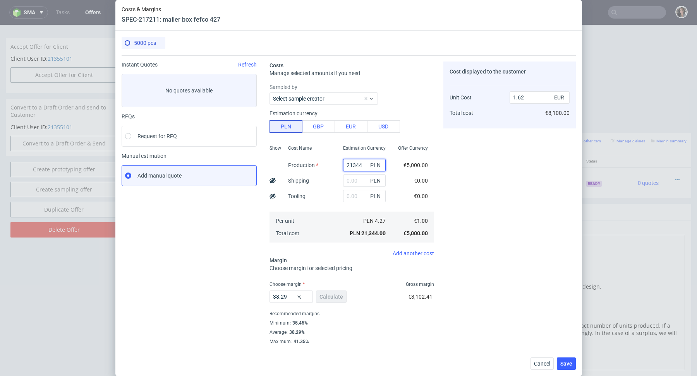
click at [351, 166] on input "21344" at bounding box center [364, 165] width 43 height 12
type input "1"
type input "0"
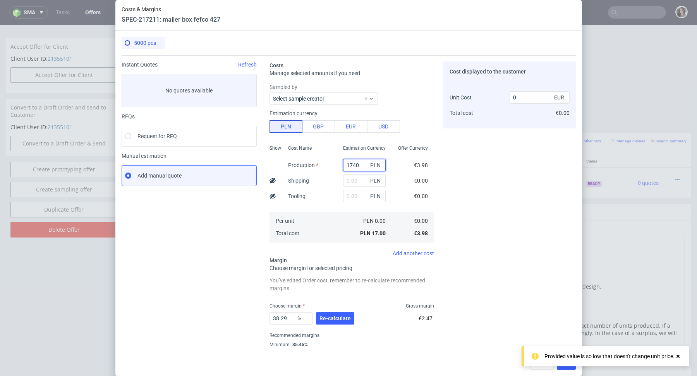
type input "17400"
type input "1.32"
type input "17400"
click at [359, 180] on input "text" at bounding box center [364, 181] width 43 height 12
paste input "CBRI"
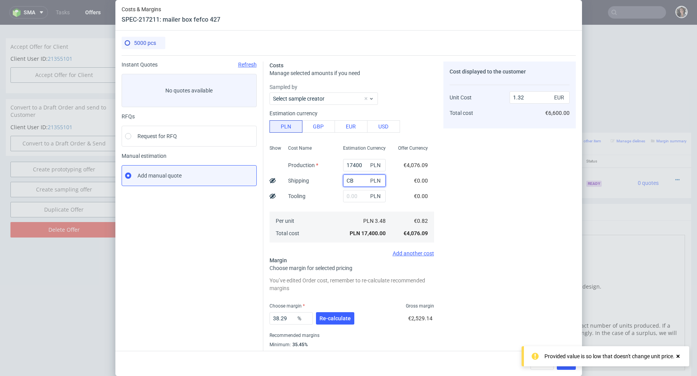
type input "C"
click at [337, 314] on button "Re-calculate" at bounding box center [335, 318] width 38 height 12
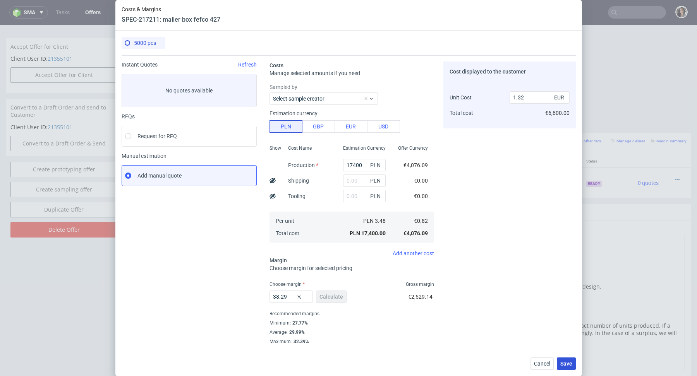
click at [569, 368] on button "Save" at bounding box center [566, 364] width 19 height 12
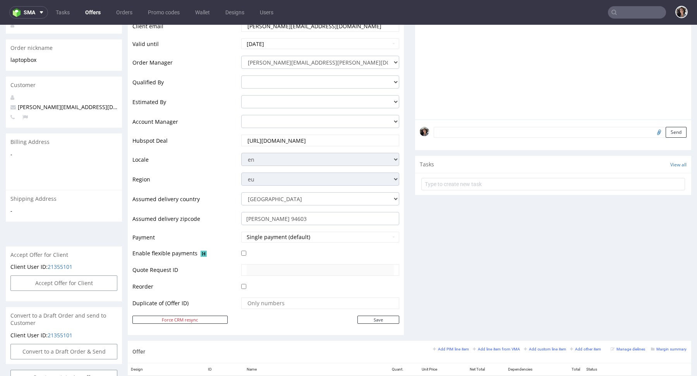
scroll to position [371, 0]
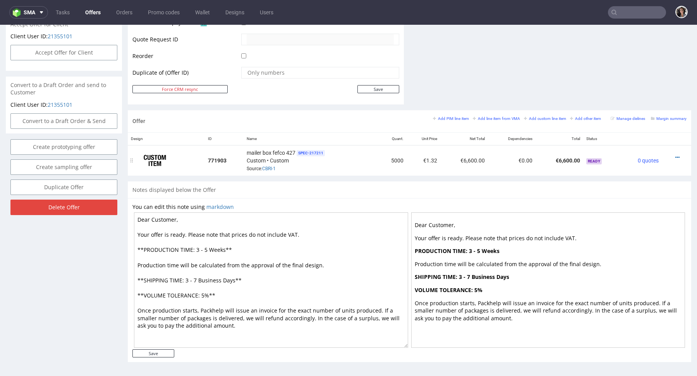
click at [673, 155] on div at bounding box center [674, 158] width 19 height 8
click at [675, 155] on icon at bounding box center [677, 157] width 4 height 5
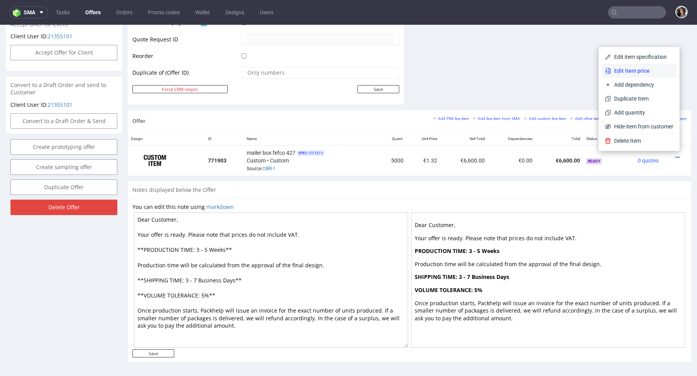
click at [621, 73] on span "Edit item price" at bounding box center [642, 71] width 62 height 8
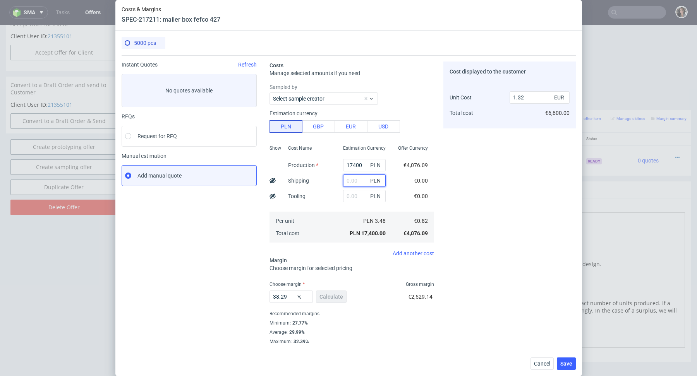
click at [355, 180] on input "text" at bounding box center [364, 181] width 43 height 12
paste input "3 404,87"
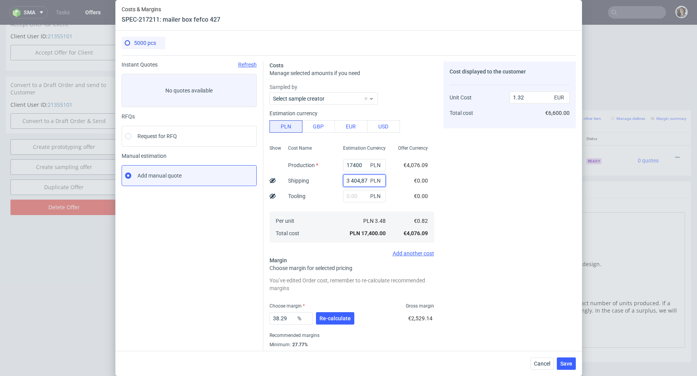
click at [352, 181] on input "3 404,87" at bounding box center [364, 181] width 43 height 12
type input "3404.87"
type input "1.58"
type input "3404.87"
click at [337, 321] on span "Re-calculate" at bounding box center [334, 318] width 31 height 5
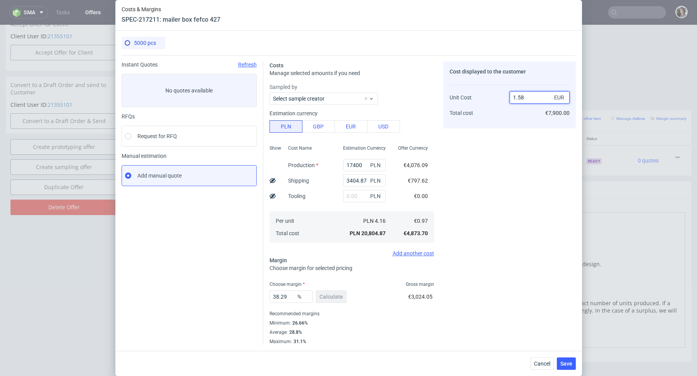
drag, startPoint x: 519, startPoint y: 98, endPoint x: 534, endPoint y: 98, distance: 15.1
click at [534, 98] on input "1.58" at bounding box center [540, 97] width 60 height 12
type input "1.0"
type input "3"
type input "1.40"
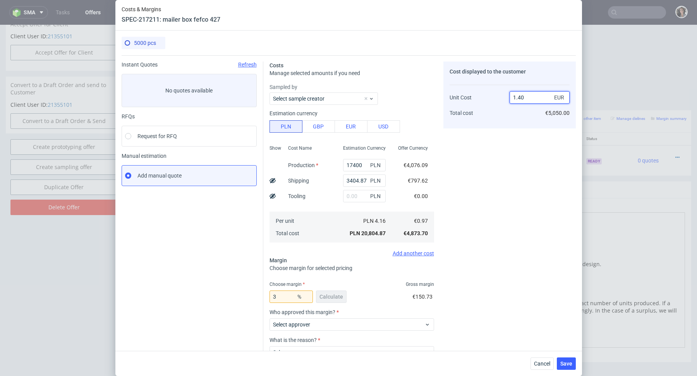
type input "30.714285714285715"
type input "1.439"
type input "32.59207783182766"
type input "1.39"
type input "30.215827338129486"
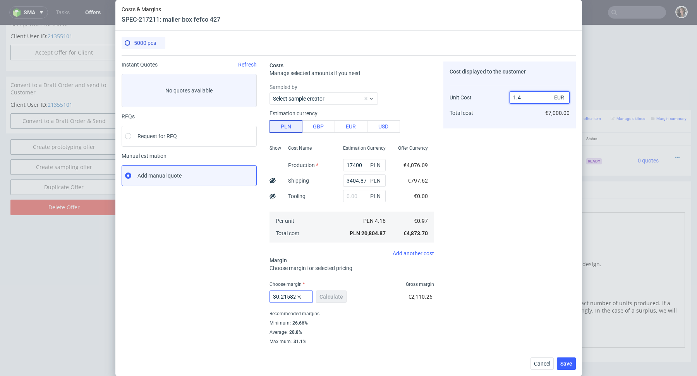
type input "1.4"
drag, startPoint x: 282, startPoint y: 296, endPoint x: 328, endPoint y: 297, distance: 45.7
click at [328, 297] on div "30.215827338129486 % Calculate" at bounding box center [308, 299] width 79 height 22
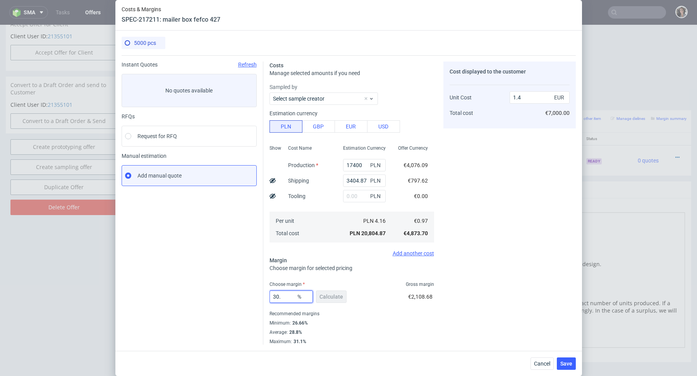
type input "30.9"
type input "1.41"
type input "30.5"
type input "1.4"
type input "30"
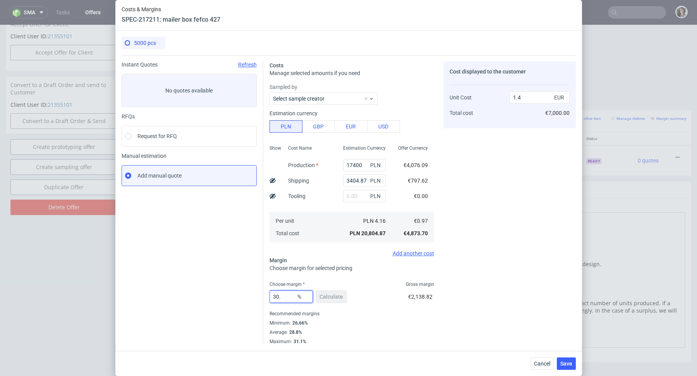
type input "1.39"
type input "35"
type input "1.5"
type input "36"
type input "1.52"
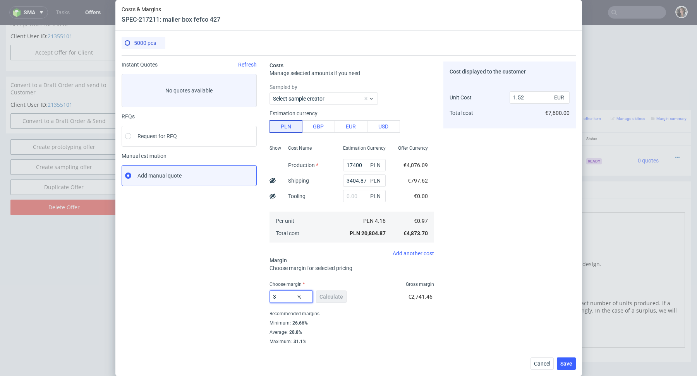
type input "35"
type input "1.5"
type input "34"
type input "1.48"
type input "32"
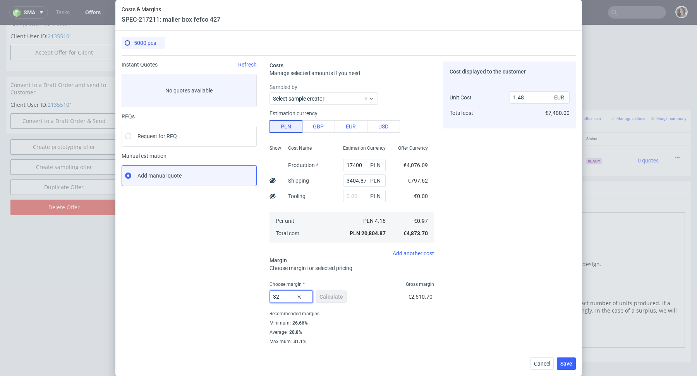
type input "1.43"
type input "32"
type input "-0.44"
type input "31"
type input "1.41"
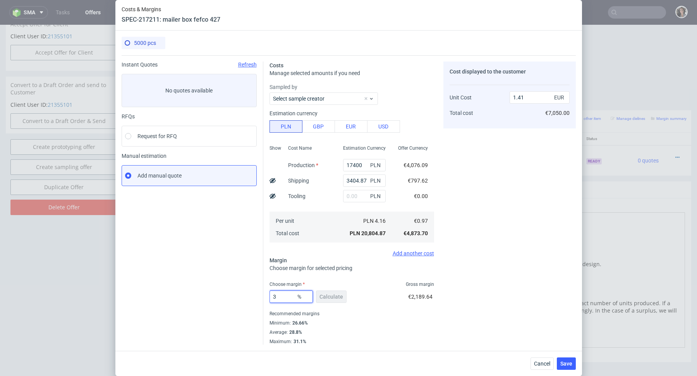
type input "30"
type input "1.39"
type input "30.9"
type input "1.41"
type input "30.5"
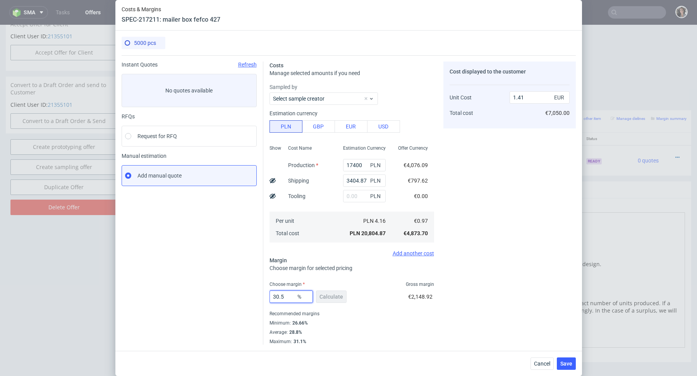
type input "1.4"
type input "30.6"
type input "1.41"
type input "30.59"
type input "1.4"
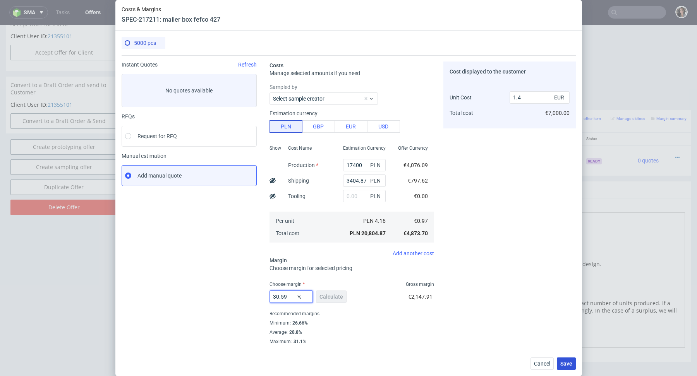
type input "30.59"
click at [565, 362] on span "Save" at bounding box center [566, 363] width 12 height 5
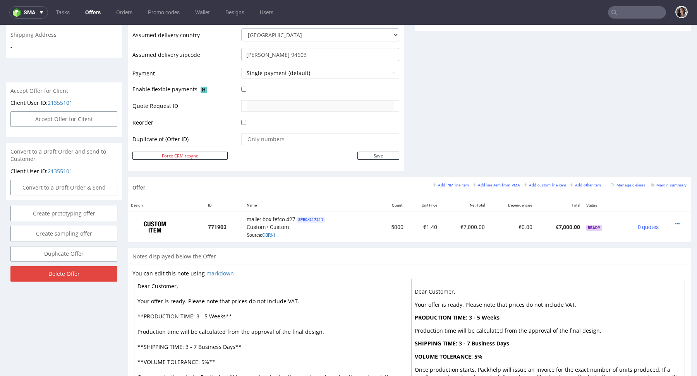
scroll to position [371, 0]
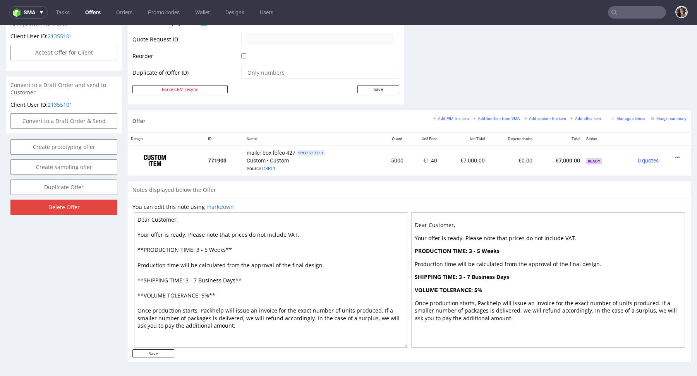
drag, startPoint x: 233, startPoint y: 280, endPoint x: 198, endPoint y: 277, distance: 35.8
click at [198, 277] on textarea "Dear Customer, Your offer is ready. Please note that prices do not include VAT.…" at bounding box center [271, 281] width 274 height 136
drag, startPoint x: 225, startPoint y: 248, endPoint x: 195, endPoint y: 247, distance: 30.2
click at [195, 247] on textarea "Dear Customer, Your offer is ready. Please note that prices do not include VAT.…" at bounding box center [271, 281] width 274 height 136
paste textarea "Business Days"
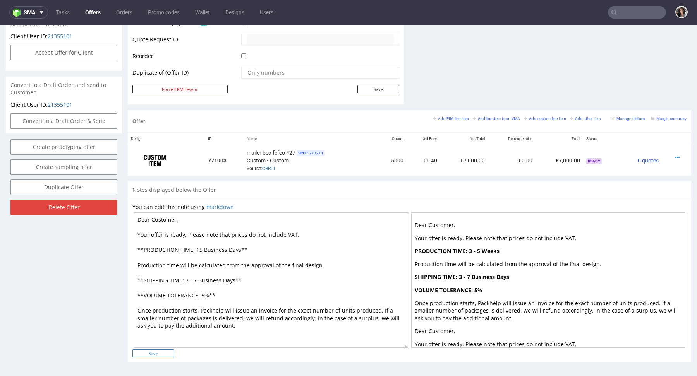
type textarea "Dear Customer, Your offer is ready. Please note that prices do not include VAT.…"
click at [167, 354] on input "Save" at bounding box center [153, 354] width 42 height 8
type input "In progress..."
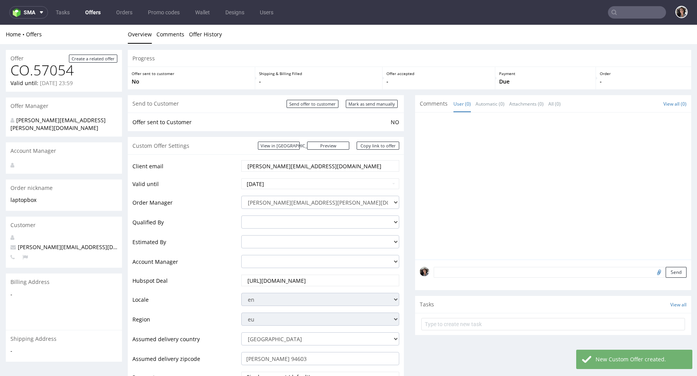
scroll to position [378, 0]
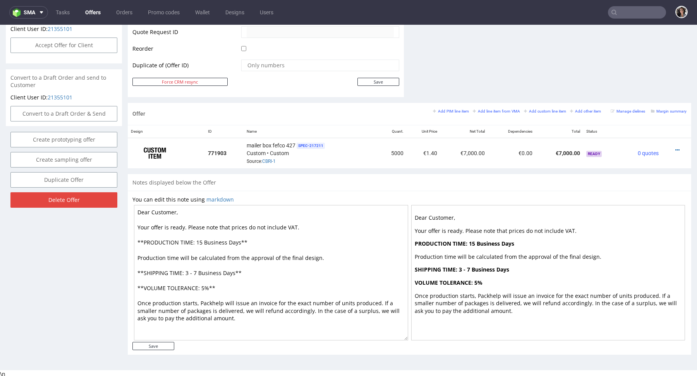
click at [665, 112] on div "Margin summary" at bounding box center [669, 111] width 36 height 7
click at [663, 109] on small "Margin summary" at bounding box center [669, 111] width 36 height 4
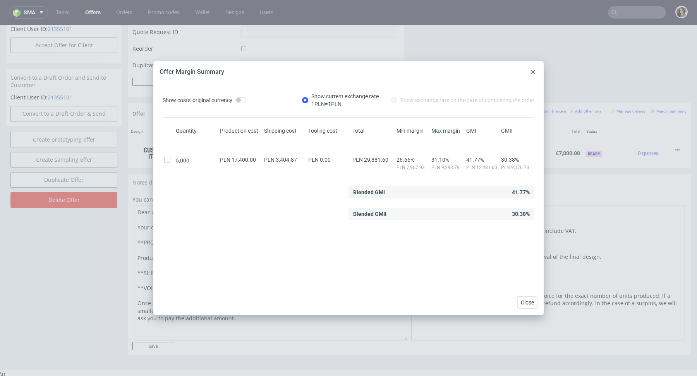
click at [532, 70] on use at bounding box center [532, 72] width 5 height 5
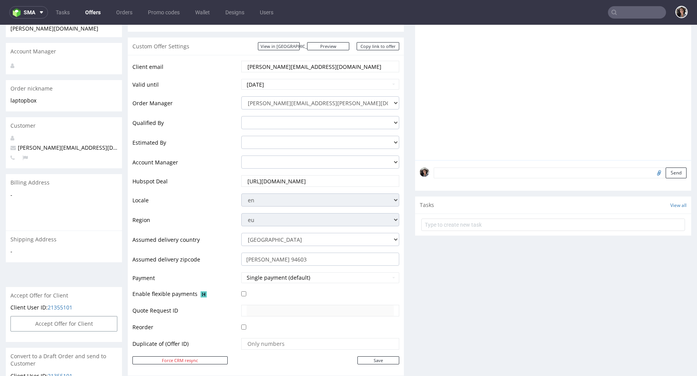
scroll to position [14, 0]
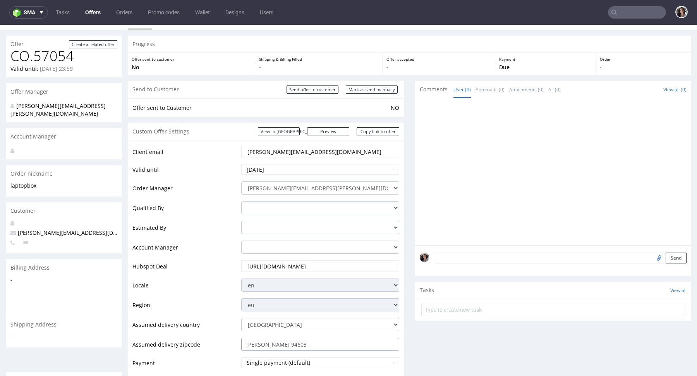
click at [302, 344] on input "Kolárovo 94603" at bounding box center [320, 344] width 158 height 13
click at [378, 132] on link "Copy link to offer" at bounding box center [378, 131] width 43 height 8
click at [369, 87] on input "Mark as send manually" at bounding box center [372, 90] width 52 height 8
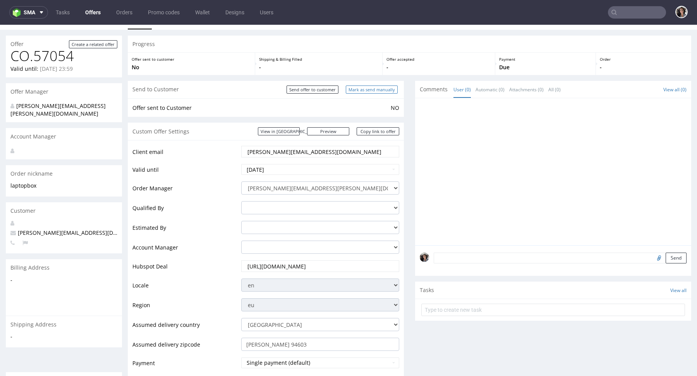
type input "In progress..."
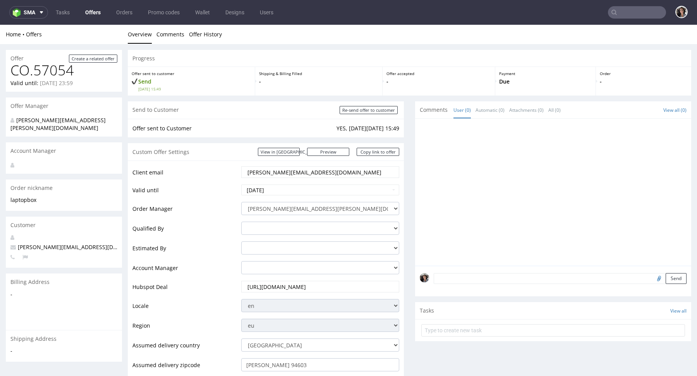
scroll to position [0, 0]
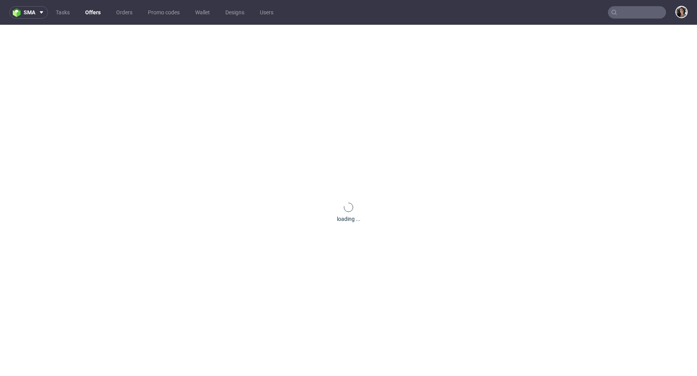
click at [628, 13] on input "text" at bounding box center [637, 12] width 58 height 12
paste input "[PERSON_NAME][EMAIL_ADDRESS][DOMAIN_NAME]"
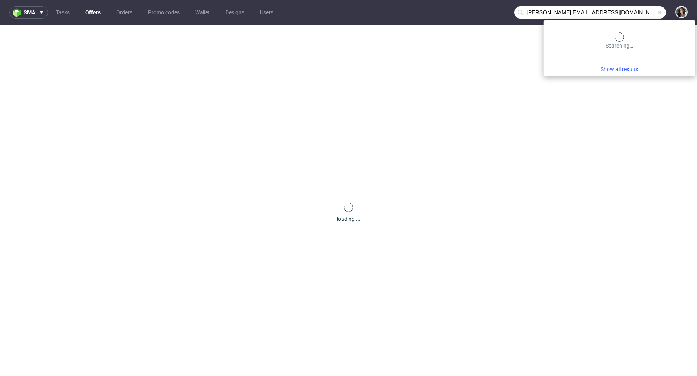
type input "[PERSON_NAME][EMAIL_ADDRESS][DOMAIN_NAME]"
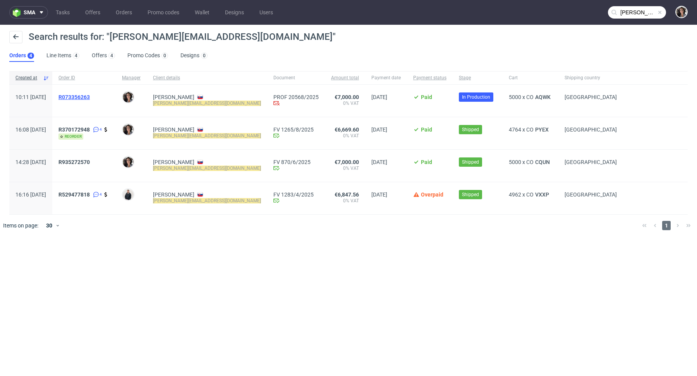
click at [90, 96] on span "R073356263" at bounding box center [73, 97] width 31 height 6
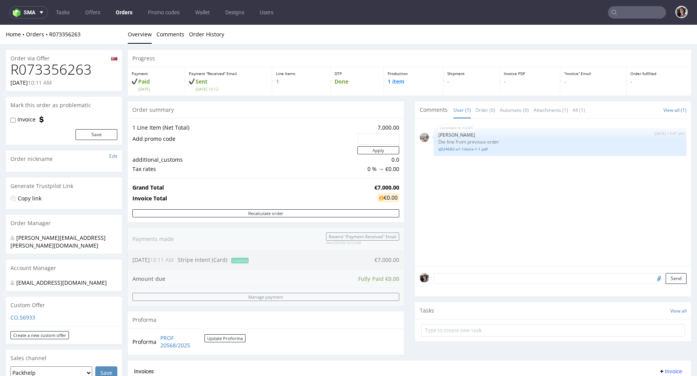
scroll to position [139, 0]
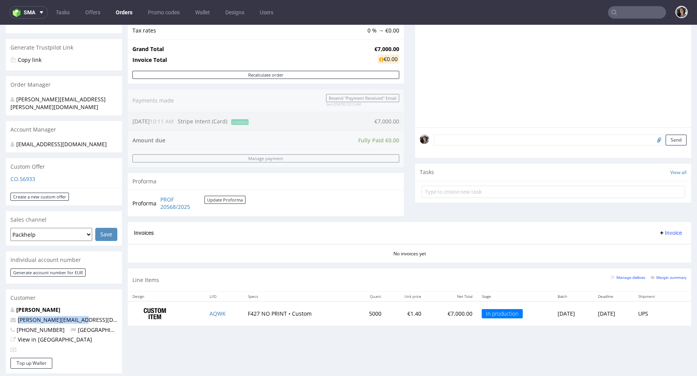
drag, startPoint x: 77, startPoint y: 318, endPoint x: 17, endPoint y: 314, distance: 60.1
click at [17, 314] on div "Forró Tibor tibor.forro@furbify.eu +421907742710 Slovakia View in Hubspot" at bounding box center [64, 332] width 116 height 52
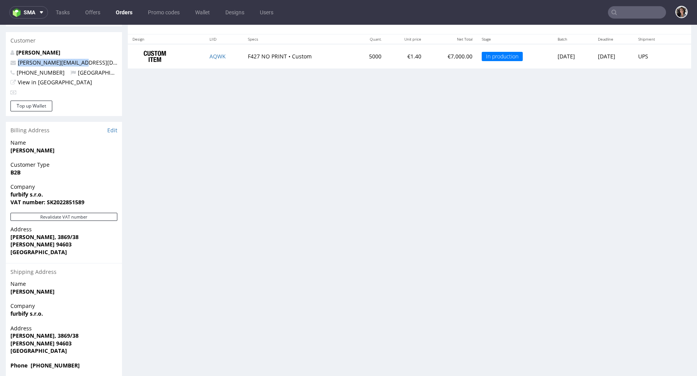
scroll to position [406, 0]
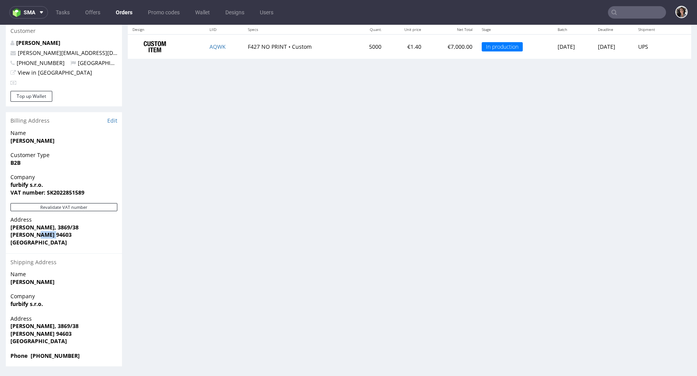
copy strong "94603"
drag, startPoint x: 57, startPoint y: 236, endPoint x: 34, endPoint y: 235, distance: 22.5
click at [34, 235] on span "[PERSON_NAME] 94603" at bounding box center [63, 235] width 107 height 8
click at [59, 234] on span "[PERSON_NAME] 94603" at bounding box center [63, 235] width 107 height 8
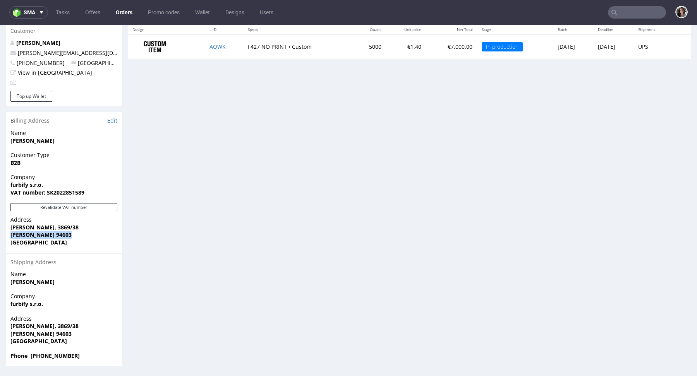
click at [59, 234] on span "[PERSON_NAME] 94603" at bounding box center [63, 235] width 107 height 8
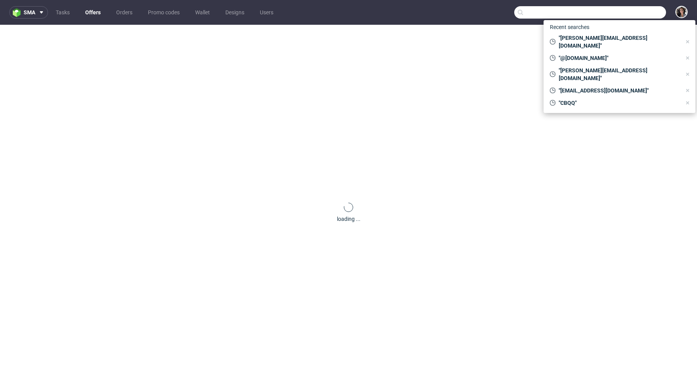
paste input "[PERSON_NAME][EMAIL_ADDRESS][DOMAIN_NAME]"
click at [629, 15] on input "text" at bounding box center [590, 12] width 152 height 12
type input "[PERSON_NAME][EMAIL_ADDRESS][DOMAIN_NAME]"
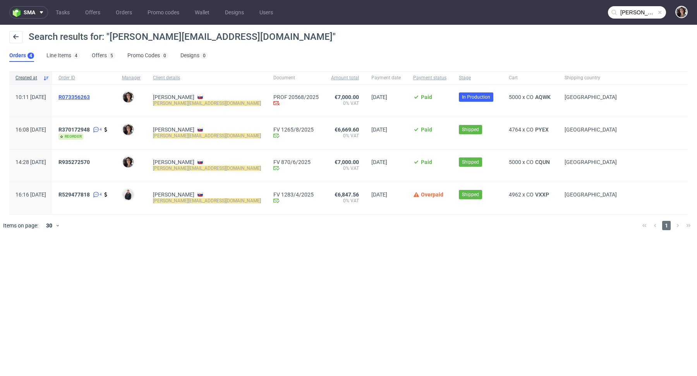
click at [90, 98] on span "R073356263" at bounding box center [73, 97] width 31 height 6
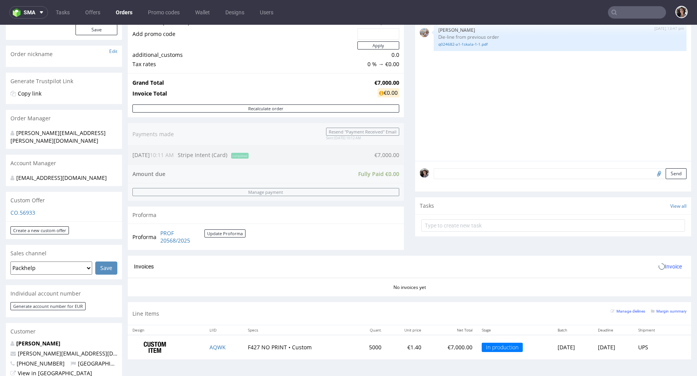
scroll to position [174, 0]
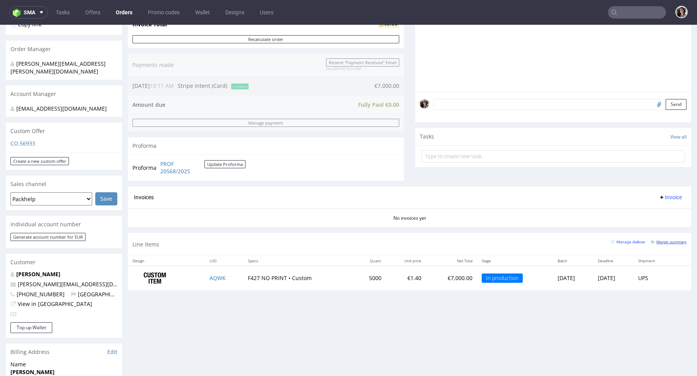
click at [669, 240] on small "Margin summary" at bounding box center [669, 242] width 36 height 4
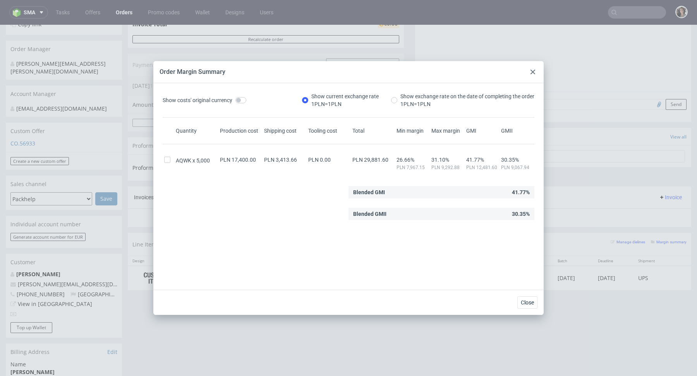
click at [534, 70] on use at bounding box center [532, 72] width 5 height 5
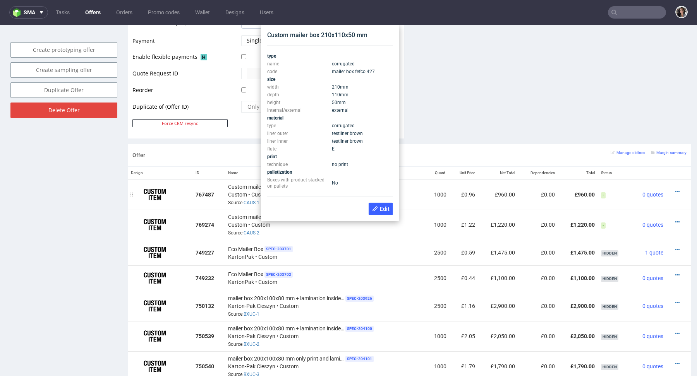
scroll to position [357, 0]
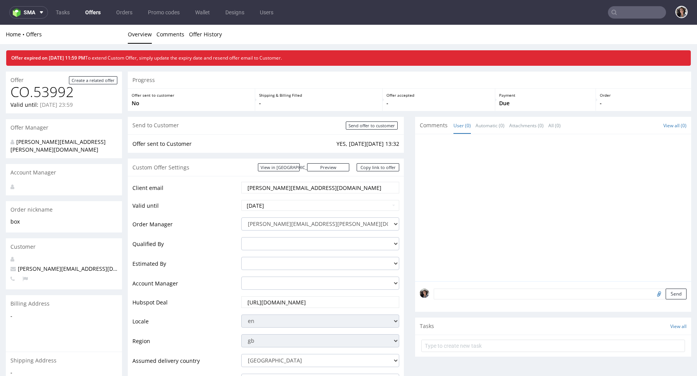
click at [639, 13] on input "text" at bounding box center [637, 12] width 58 height 12
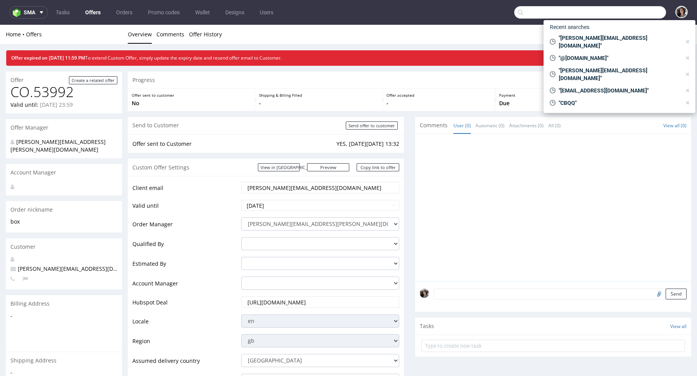
paste input "fernando.franco@romualda.com"
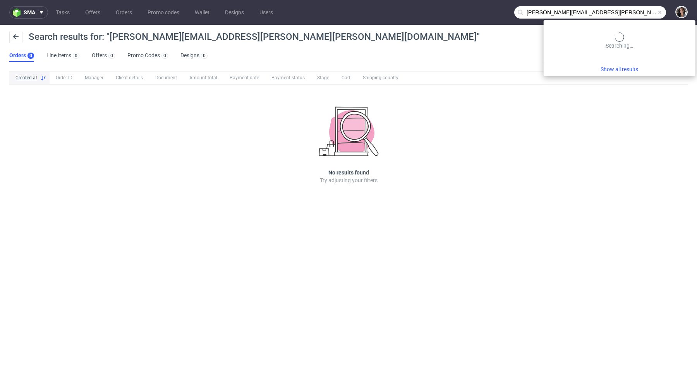
click at [643, 12] on input "fernando.franco@romualda.com" at bounding box center [590, 12] width 152 height 12
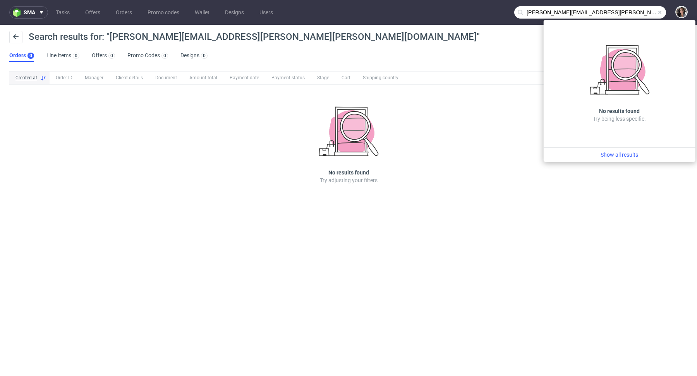
drag, startPoint x: 565, startPoint y: 12, endPoint x: 506, endPoint y: 9, distance: 59.3
click at [506, 9] on nav "sma Tasks Offers Orders Promo codes Wallet Designs Users fernando.franco@romual…" at bounding box center [348, 12] width 697 height 25
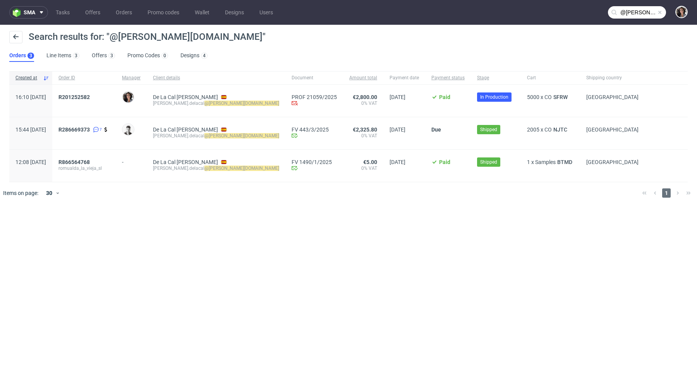
click at [636, 15] on input "@romualda.com" at bounding box center [637, 12] width 58 height 12
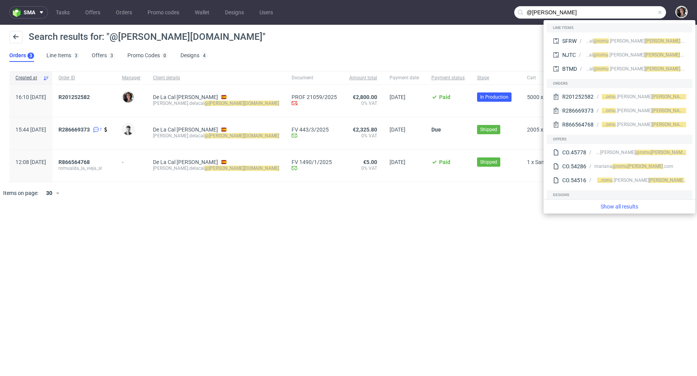
click at [529, 12] on input "@romualda" at bounding box center [590, 12] width 152 height 12
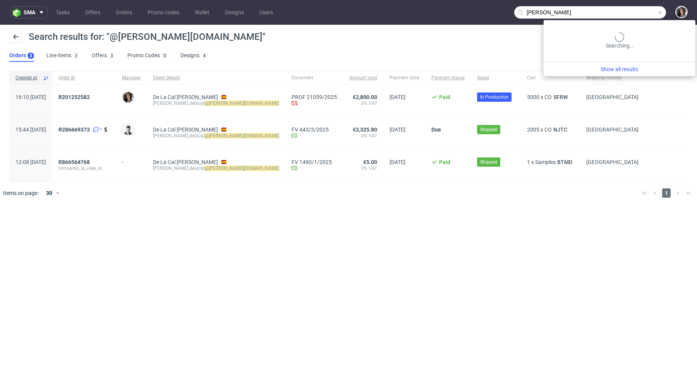
type input "romualda"
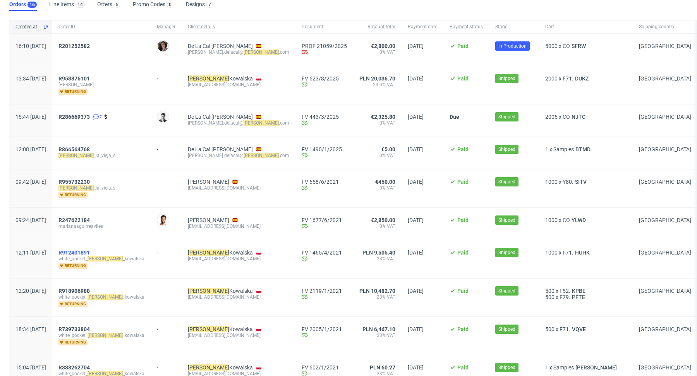
scroll to position [51, 0]
click at [90, 46] on span "R201252582" at bounding box center [73, 46] width 31 height 6
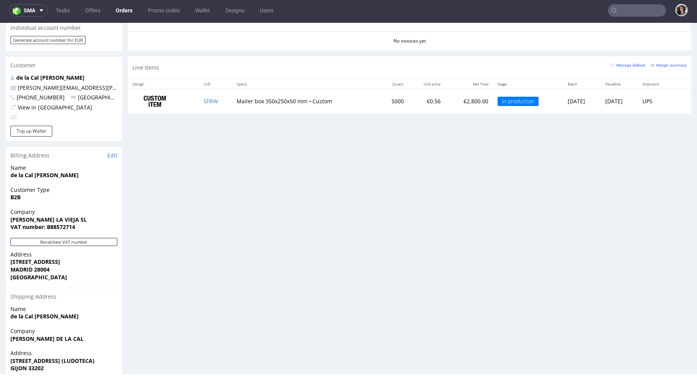
scroll to position [398, 0]
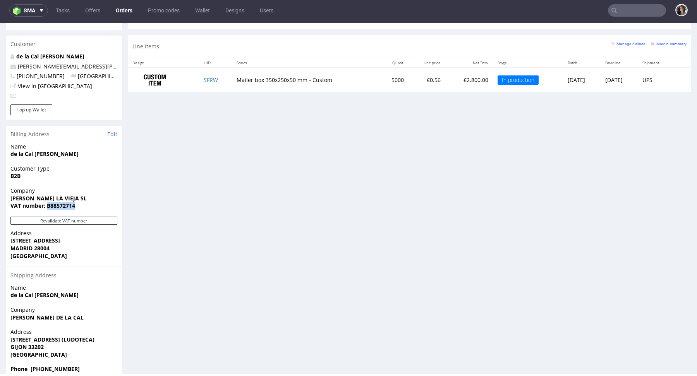
drag, startPoint x: 84, startPoint y: 191, endPoint x: 46, endPoint y: 190, distance: 38.3
click at [46, 202] on span "VAT number: B88572714" at bounding box center [63, 206] width 107 height 8
copy strong "B88572714"
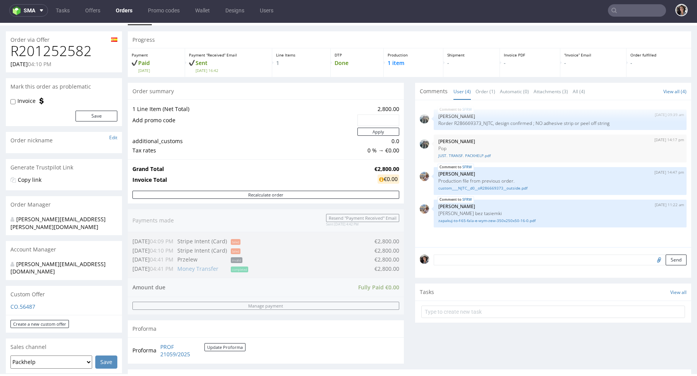
scroll to position [0, 0]
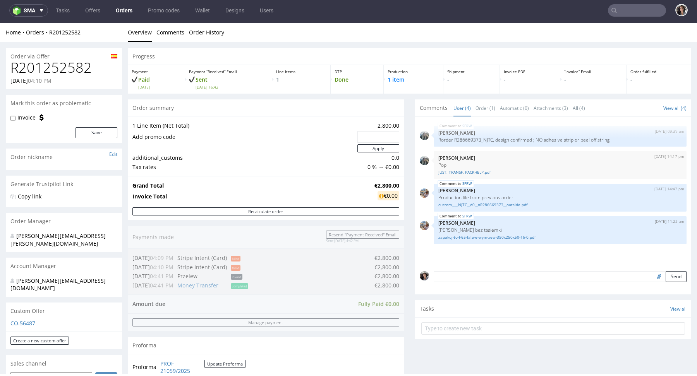
click at [625, 9] on input "text" at bounding box center [637, 10] width 58 height 12
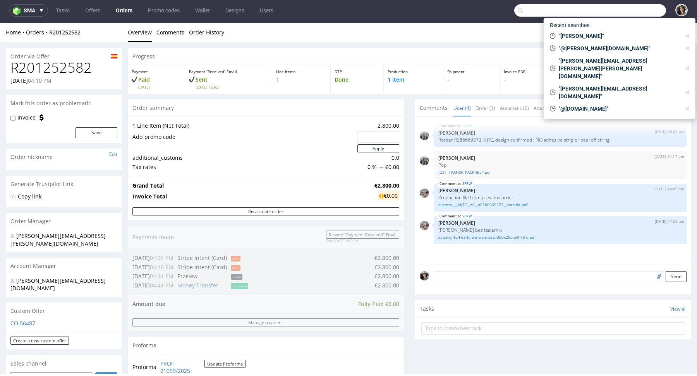
paste input "B88572714"
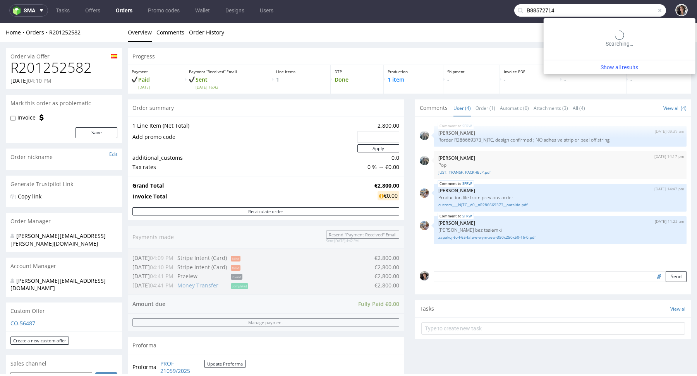
type input "B88572714"
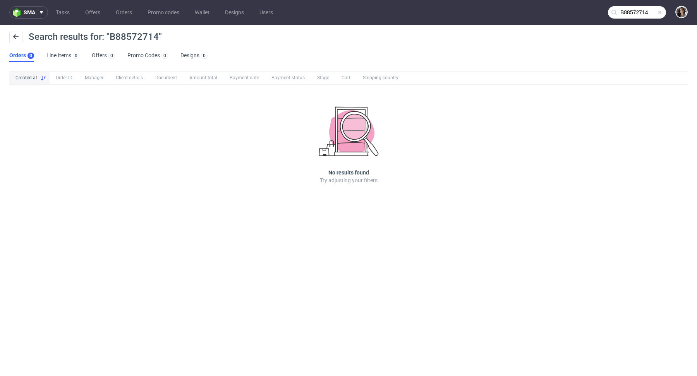
click at [633, 12] on input "B88572714" at bounding box center [637, 12] width 58 height 12
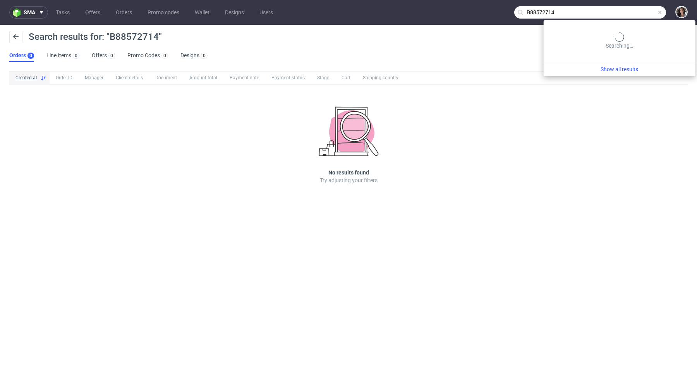
click at [633, 12] on input "B88572714" at bounding box center [590, 12] width 152 height 12
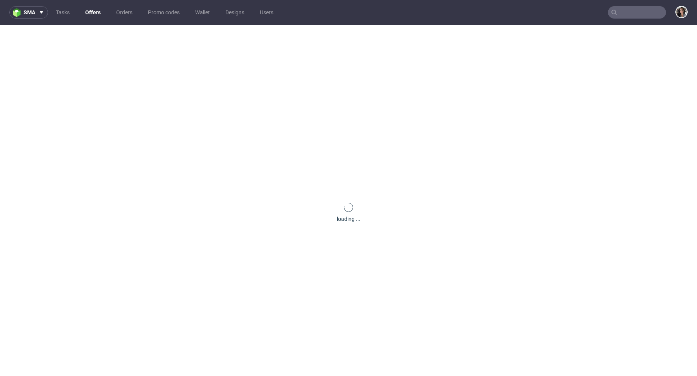
click at [633, 11] on input "text" at bounding box center [637, 12] width 58 height 12
paste input "[EMAIL_ADDRESS][DOMAIN_NAME]"
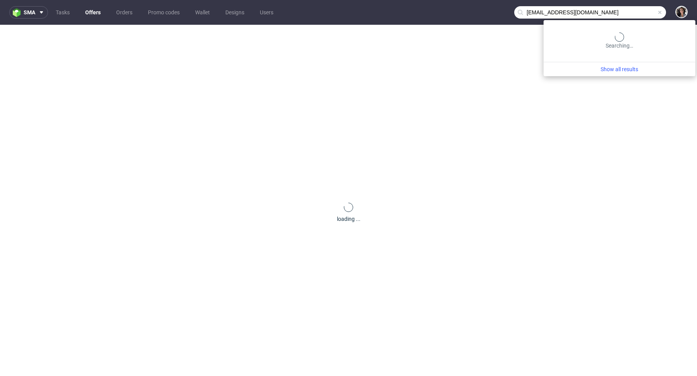
type input "[EMAIL_ADDRESS][DOMAIN_NAME]"
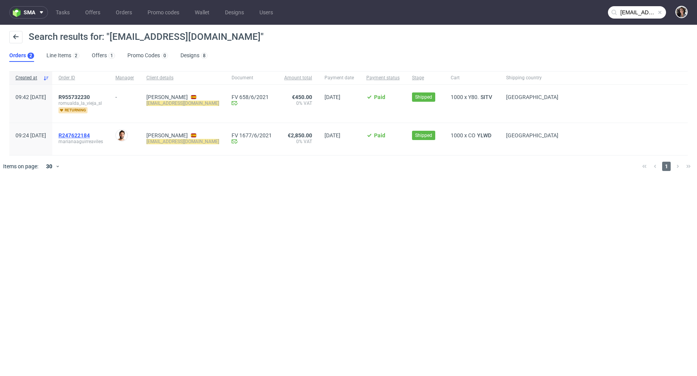
click at [90, 132] on span "R247622184" at bounding box center [73, 135] width 31 height 6
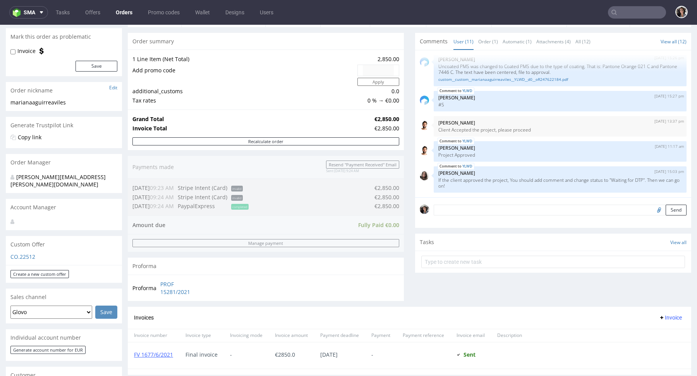
scroll to position [168, 0]
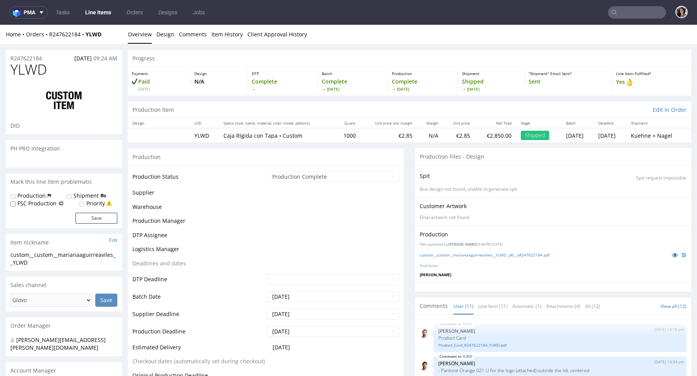
scroll to position [180, 0]
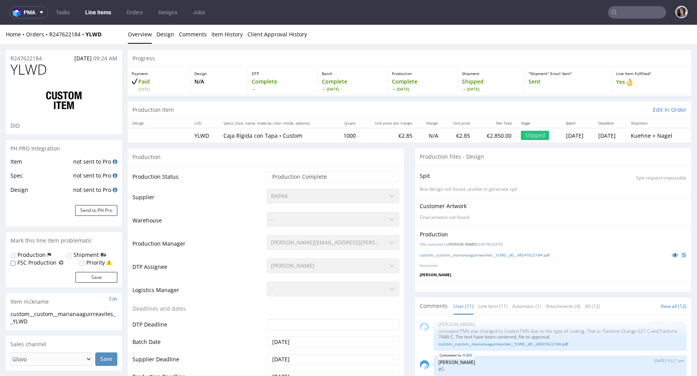
select select "done"
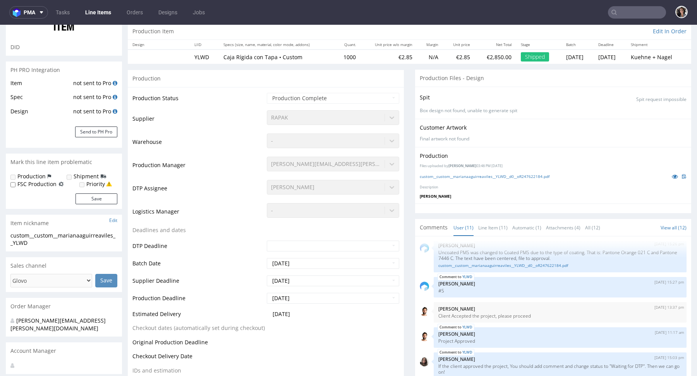
scroll to position [0, 0]
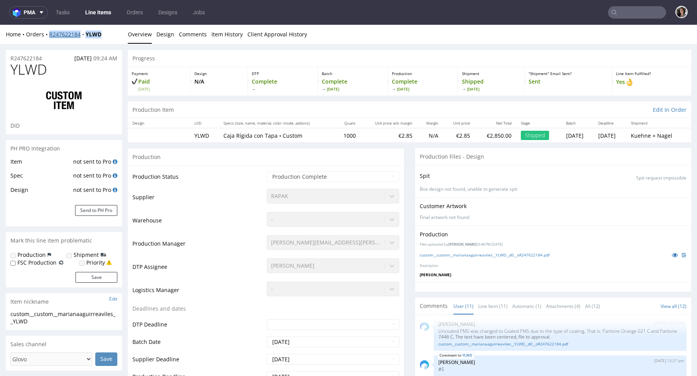
copy div "R247622184 YLWD"
drag, startPoint x: 110, startPoint y: 39, endPoint x: 50, endPoint y: 36, distance: 59.3
click at [50, 36] on div "Home Orders R247622184 YLWD Overview Design Comments Item History Client Approv…" at bounding box center [348, 34] width 697 height 19
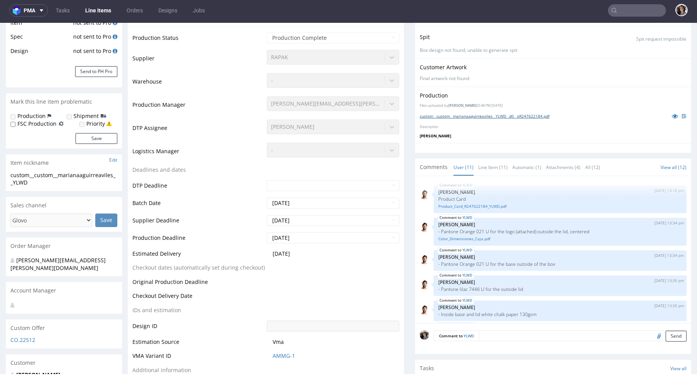
click at [483, 113] on link "custom__custom__marianaaguirreaviles__YLWD__d0__oR247622184.pdf" at bounding box center [485, 115] width 130 height 5
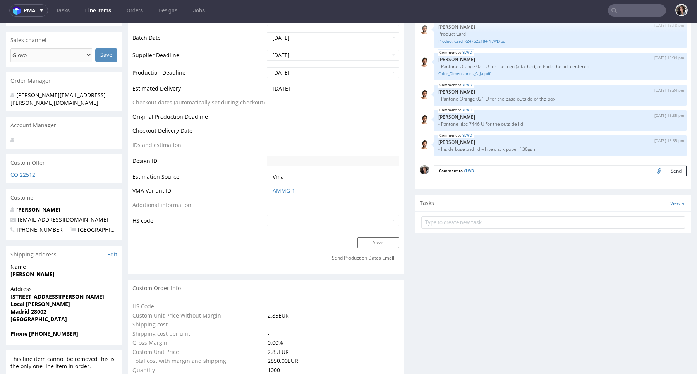
scroll to position [304, 0]
copy div "[PERSON_NAME] [EMAIL_ADDRESS][DOMAIN_NAME]"
drag, startPoint x: 110, startPoint y: 209, endPoint x: 15, endPoint y: 198, distance: 95.5
click at [15, 205] on div "[PERSON_NAME] [EMAIL_ADDRESS][DOMAIN_NAME] [PHONE_NUMBER] [GEOGRAPHIC_DATA]" at bounding box center [64, 222] width 116 height 34
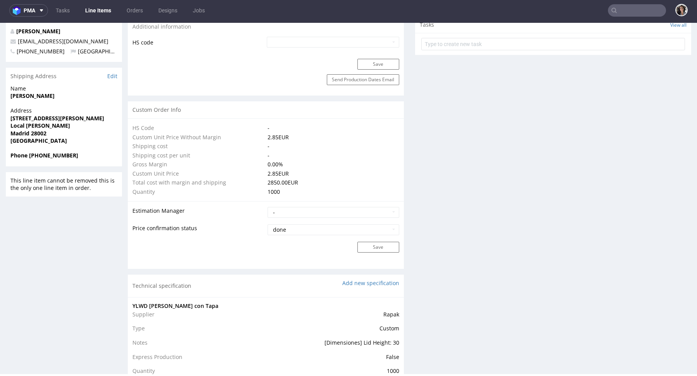
scroll to position [357, 0]
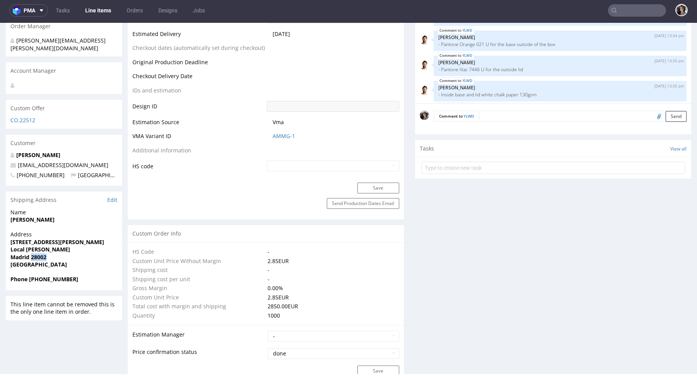
drag, startPoint x: 60, startPoint y: 250, endPoint x: 32, endPoint y: 250, distance: 27.9
click at [32, 254] on span "Madrid 28002" at bounding box center [63, 258] width 107 height 8
copy strong "28002"
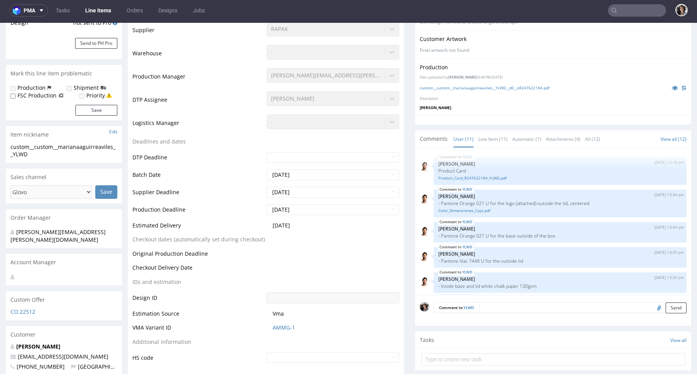
scroll to position [175, 0]
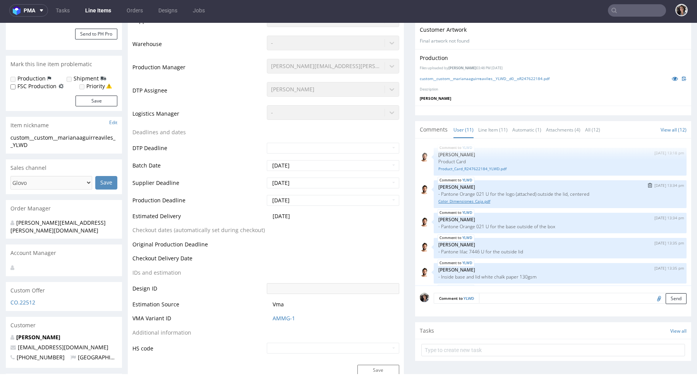
click at [470, 201] on link "Color_Dimensiones_Caja.pdf" at bounding box center [560, 202] width 244 height 6
click at [480, 165] on div "Product_Card_R247622184_YLWD.pdf" at bounding box center [560, 168] width 244 height 7
click at [480, 166] on link "Product_Card_R247622184_YLWD.pdf" at bounding box center [560, 169] width 244 height 6
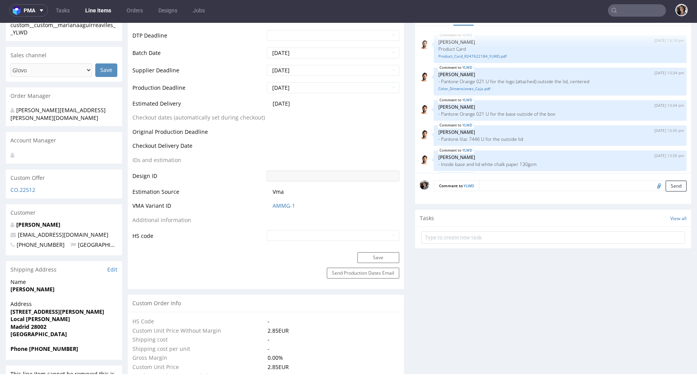
scroll to position [0, 0]
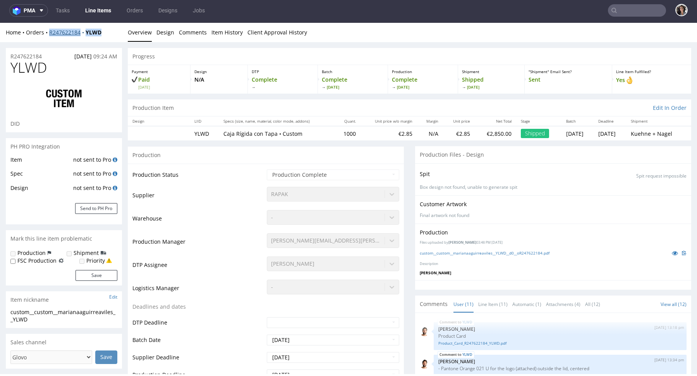
copy div "R247622184 YLWD"
drag, startPoint x: 115, startPoint y: 33, endPoint x: 49, endPoint y: 32, distance: 66.6
click at [49, 32] on div "Home Orders R247622184 YLWD" at bounding box center [64, 33] width 116 height 8
click at [108, 32] on div "Home Orders R247622184 YLWD" at bounding box center [64, 33] width 116 height 8
copy span "24.05.2021"
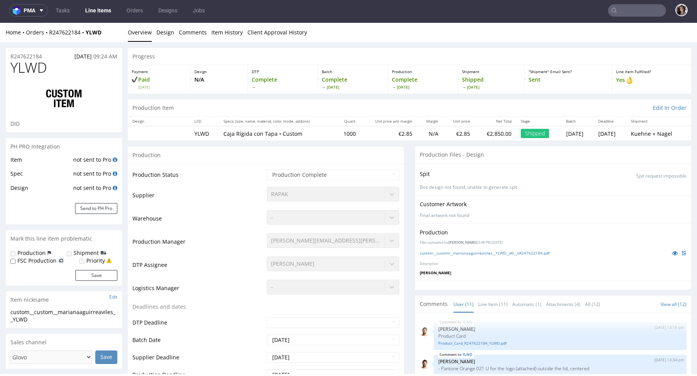
drag, startPoint x: 91, startPoint y: 57, endPoint x: 61, endPoint y: 56, distance: 30.2
click at [61, 56] on div "R247622184 24.05.2021 09:24 AM" at bounding box center [64, 54] width 116 height 12
click at [77, 54] on span "24.05.2021" at bounding box center [82, 56] width 17 height 7
drag, startPoint x: 91, startPoint y: 57, endPoint x: 62, endPoint y: 57, distance: 29.4
click at [62, 57] on div "R247622184 24.05.2021 09:24 AM" at bounding box center [64, 54] width 116 height 12
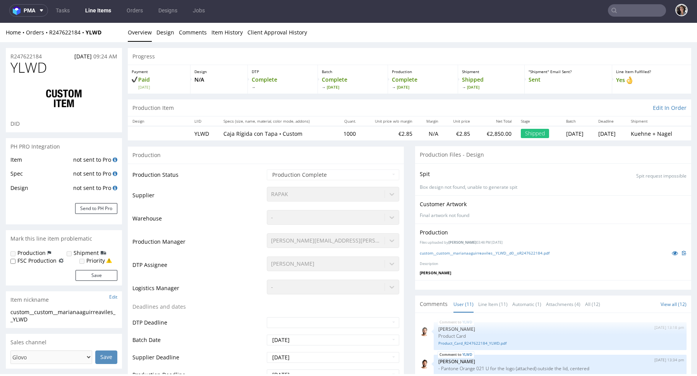
copy span "24.05.2021"
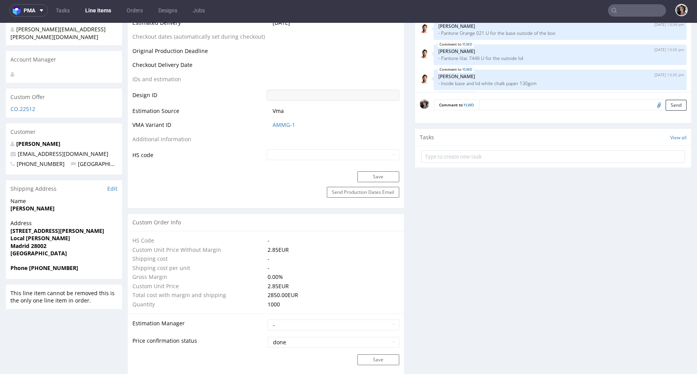
scroll to position [369, 0]
drag, startPoint x: 39, startPoint y: 248, endPoint x: 6, endPoint y: 238, distance: 34.8
click at [7, 238] on div "Address Calle Benigno Soto 18 Local Romualda Madrid 28002 Spain" at bounding box center [64, 241] width 116 height 45
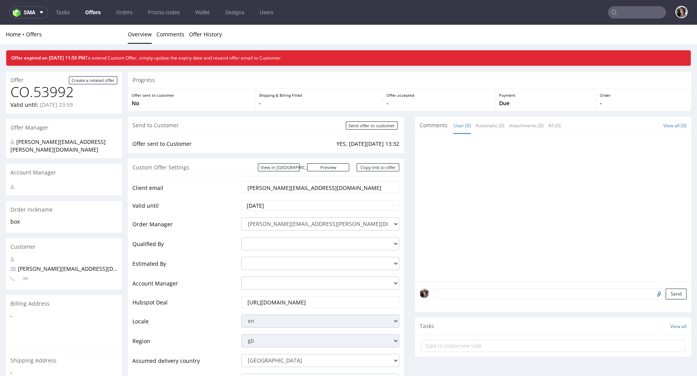
click at [628, 10] on input "text" at bounding box center [637, 12] width 58 height 12
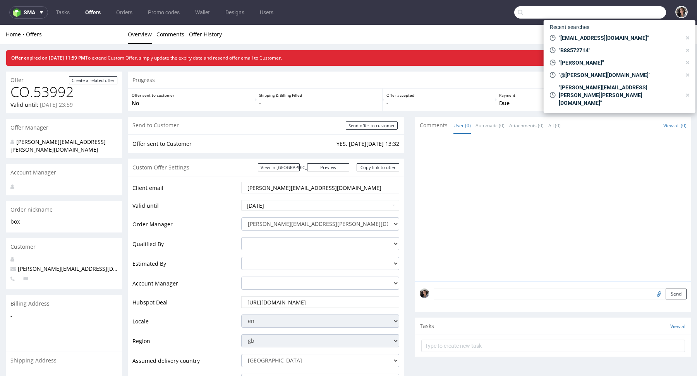
paste input "[PERSON_NAME][EMAIL_ADDRESS][PERSON_NAME][DOMAIN_NAME]"
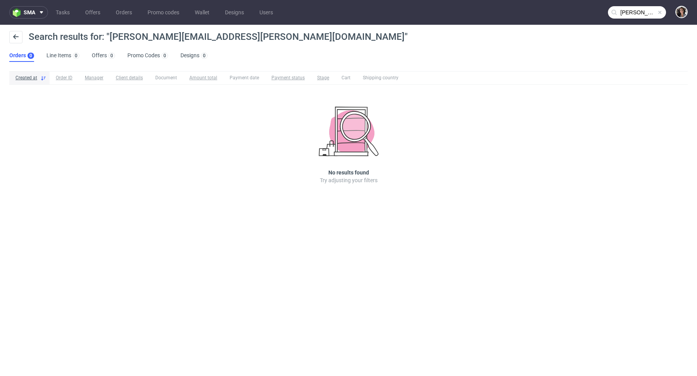
click at [88, 51] on ul "Orders 0 Line Items 0 Offers 0 Promo Codes 0 Designs 0" at bounding box center [111, 56] width 204 height 12
click at [97, 50] on link "Offers 0" at bounding box center [103, 56] width 23 height 12
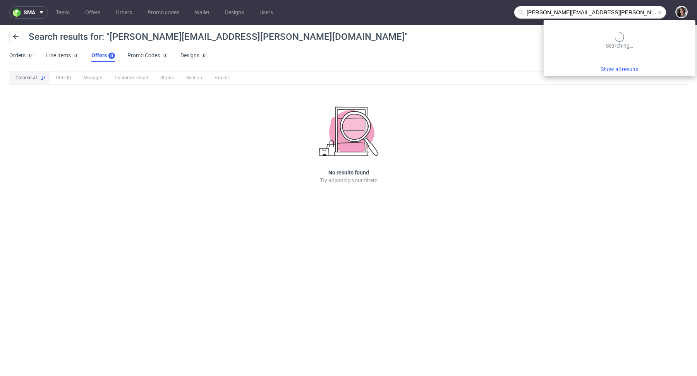
click at [643, 15] on input "mariana@romualda.es" at bounding box center [590, 12] width 152 height 12
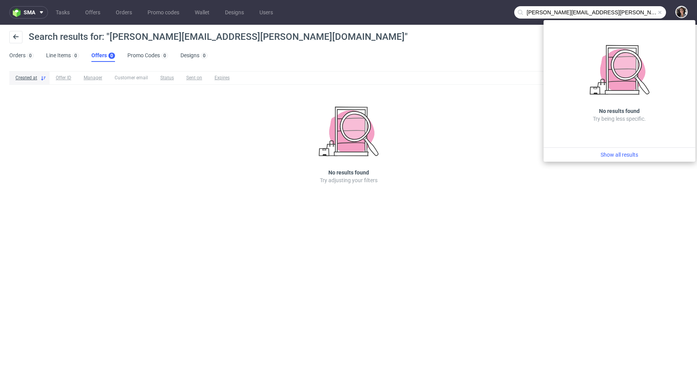
drag, startPoint x: 546, startPoint y: 12, endPoint x: 504, endPoint y: 12, distance: 42.2
click at [504, 12] on nav "sma Tasks Offers Orders Promo codes Wallet Designs Users mariana@romualda.es" at bounding box center [348, 12] width 697 height 25
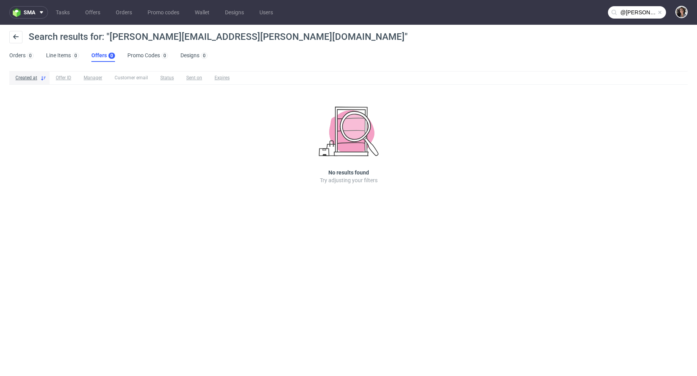
type input "@romualda.es"
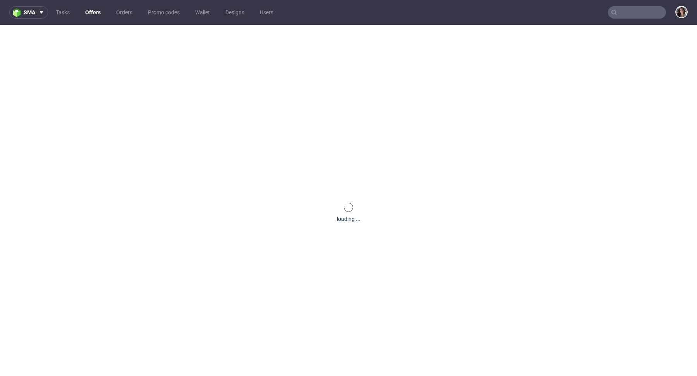
click at [632, 13] on input "text" at bounding box center [637, 12] width 58 height 12
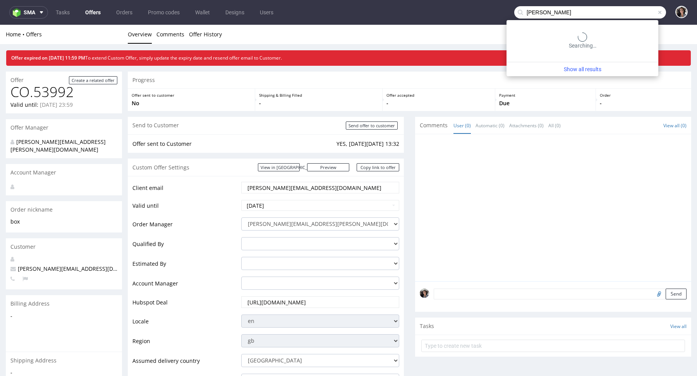
type input "[PERSON_NAME]"
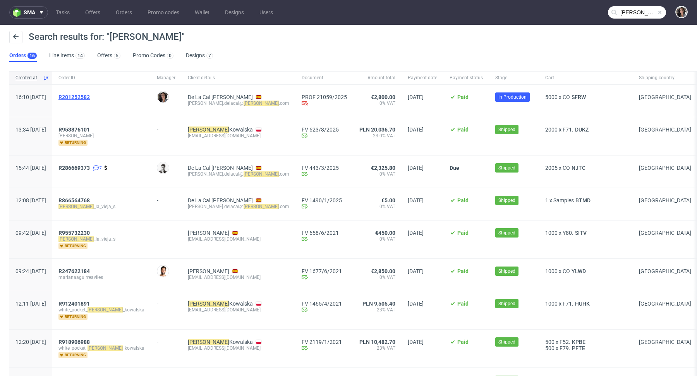
click at [90, 97] on span "R201252582" at bounding box center [73, 97] width 31 height 6
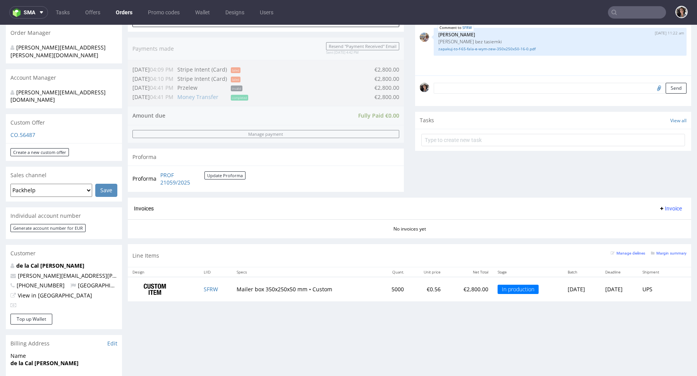
scroll to position [398, 0]
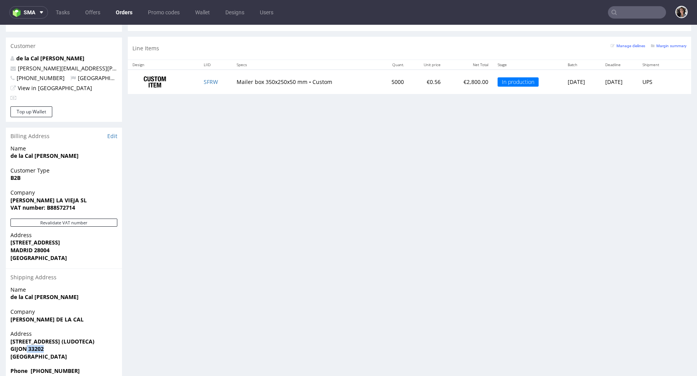
drag, startPoint x: 51, startPoint y: 335, endPoint x: 28, endPoint y: 332, distance: 22.7
click at [28, 345] on span "GIJON 33202" at bounding box center [63, 349] width 107 height 8
copy strong "33202"
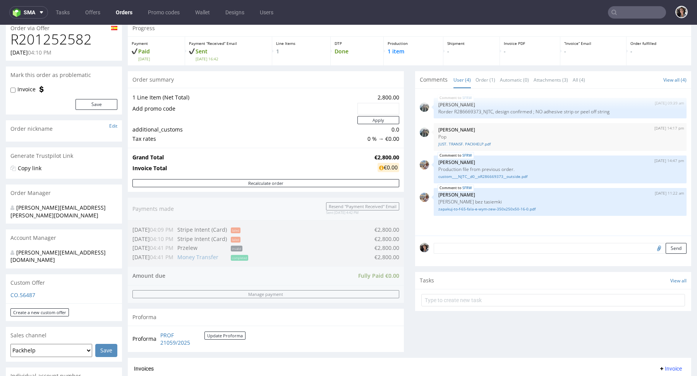
scroll to position [0, 0]
